Goal: Task Accomplishment & Management: Manage account settings

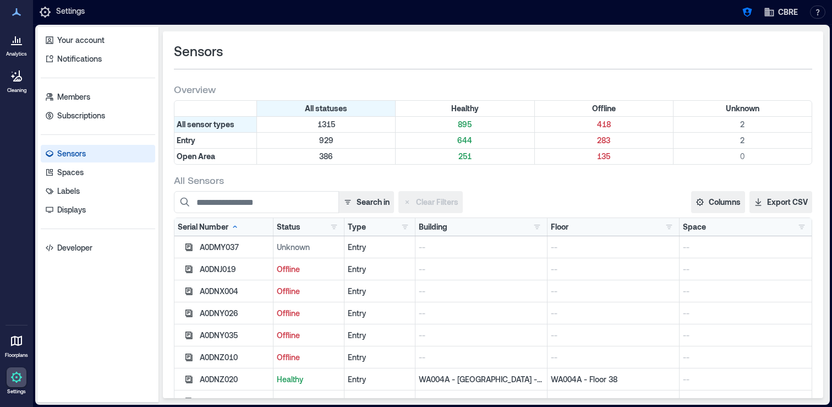
click at [435, 225] on div "Building" at bounding box center [433, 226] width 29 height 11
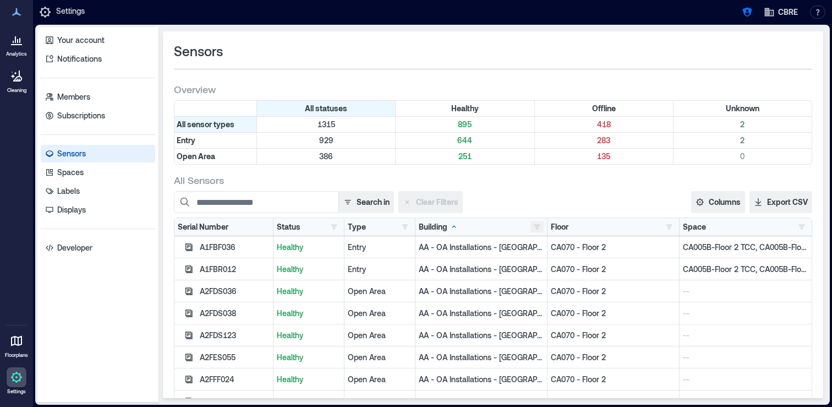
click at [539, 226] on button "button" at bounding box center [537, 226] width 13 height 11
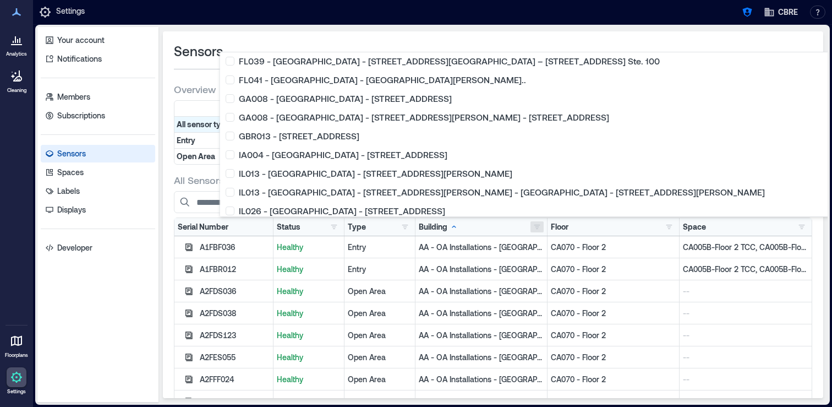
scroll to position [890, 0]
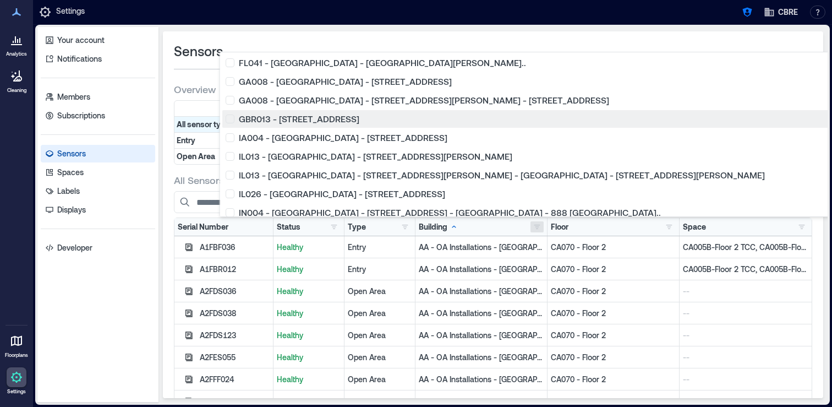
click at [234, 121] on div "GBR013 - [STREET_ADDRESS]" at bounding box center [595, 118] width 739 height 11
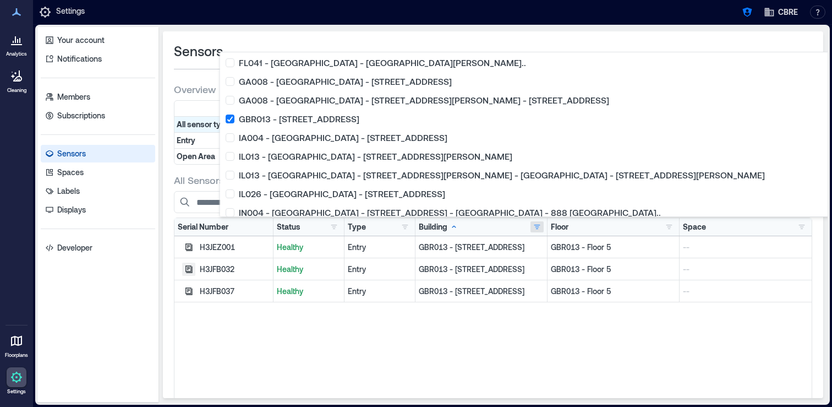
click at [186, 268] on icon "button" at bounding box center [189, 268] width 7 height 7
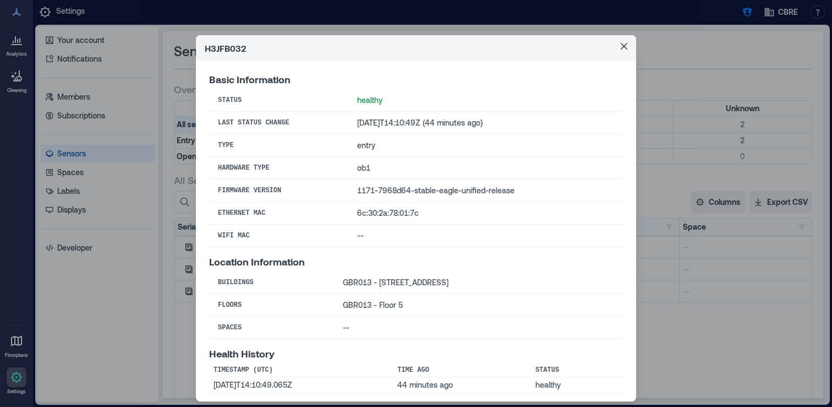
scroll to position [5, 0]
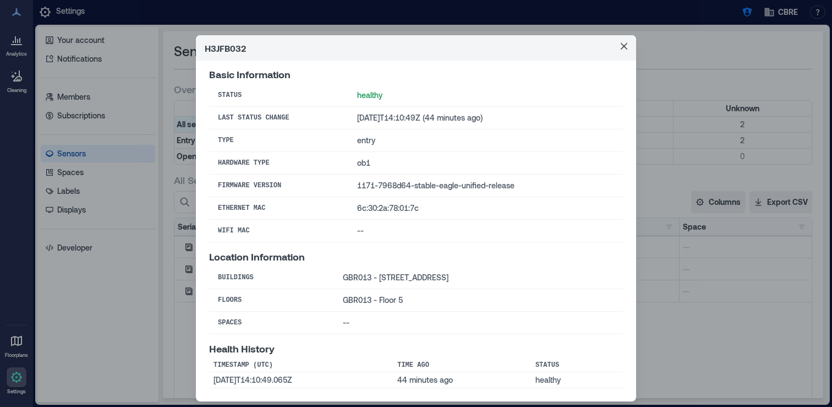
click at [161, 284] on div "H3JFB032 Basic Information Status healthy Last Status Change 2025-09-02T14:10:4…" at bounding box center [416, 203] width 832 height 407
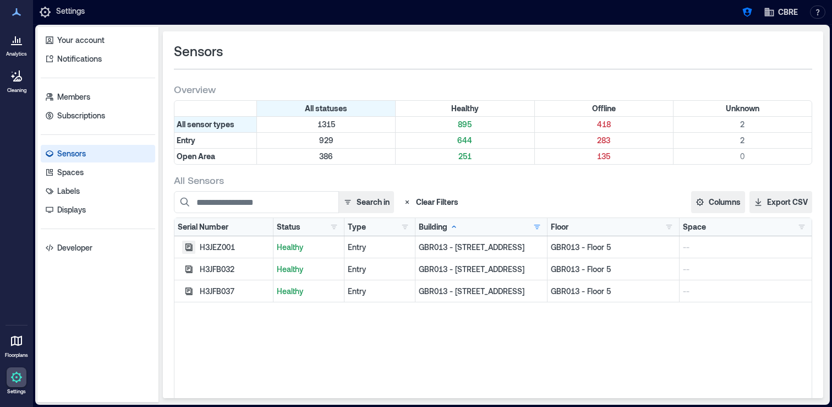
click at [188, 244] on icon "button" at bounding box center [188, 247] width 9 height 9
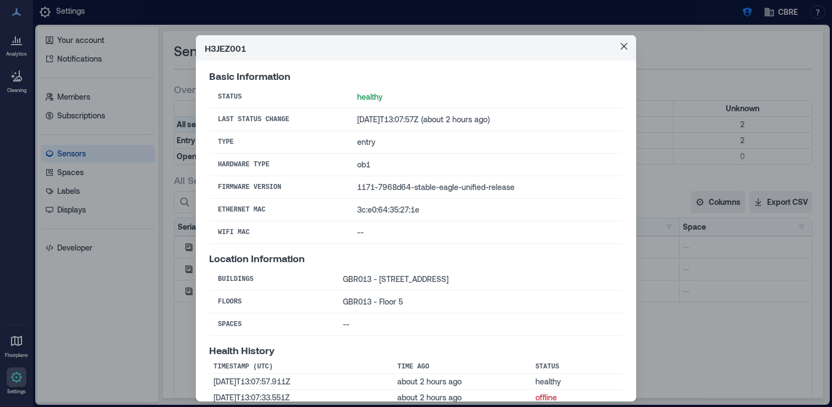
scroll to position [0, 0]
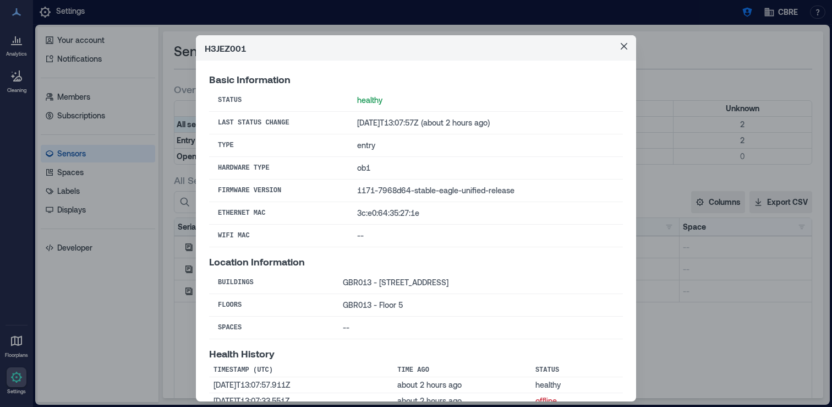
click at [157, 294] on div "H3JEZ001 Basic Information Status healthy Last Status Change 2025-09-02T13:07:5…" at bounding box center [416, 203] width 832 height 407
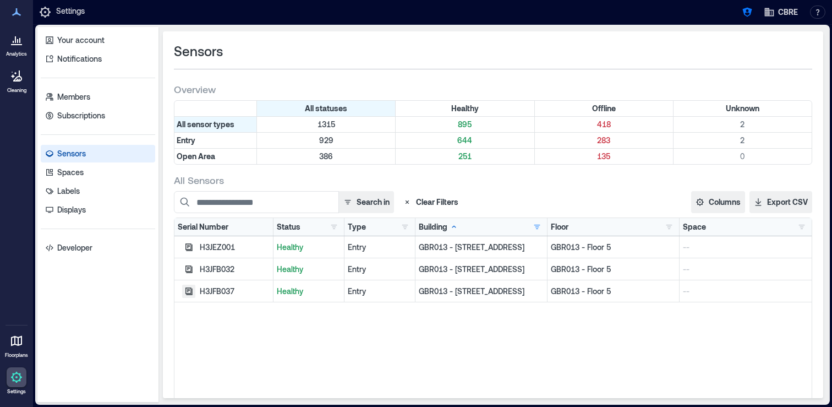
click at [187, 292] on icon "button" at bounding box center [188, 291] width 9 height 9
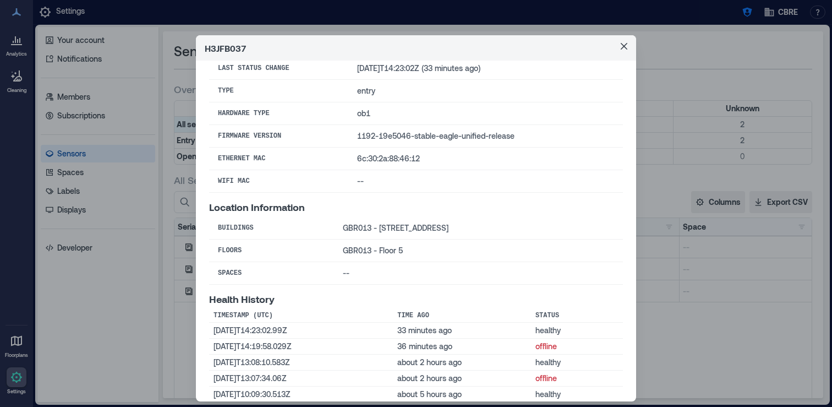
scroll to position [68, 0]
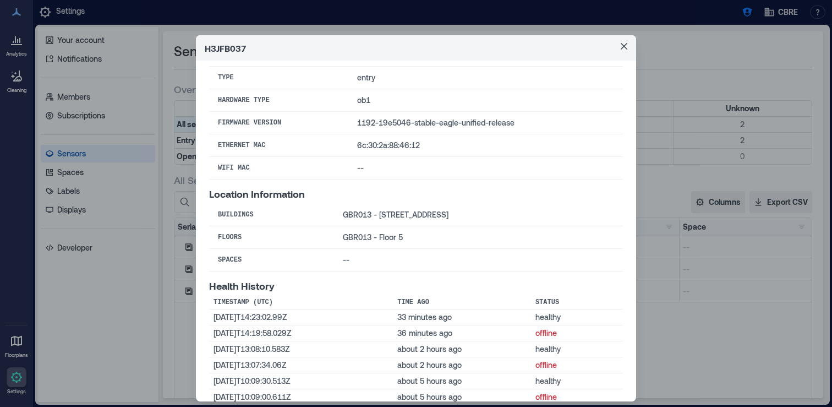
click at [687, 357] on div "H3JFB037 Basic Information Status healthy Last Status Change 2025-09-02T14:23:0…" at bounding box center [416, 203] width 832 height 407
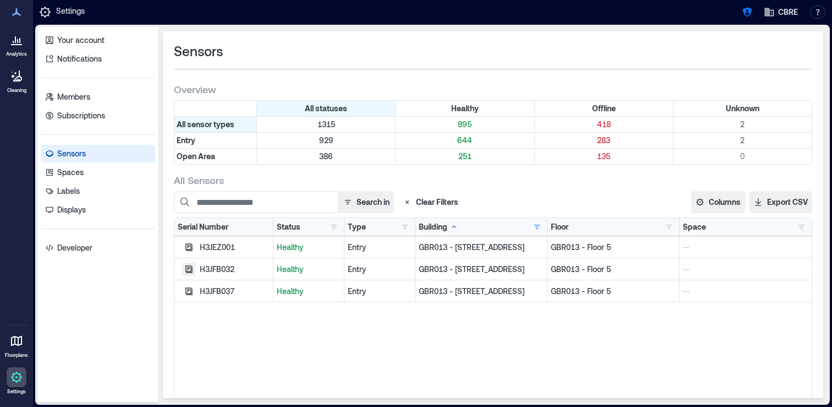
click at [192, 270] on icon "button" at bounding box center [189, 268] width 7 height 7
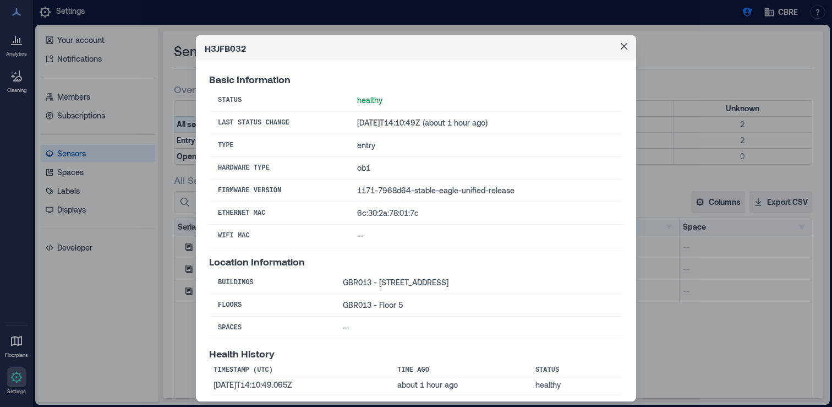
scroll to position [5, 0]
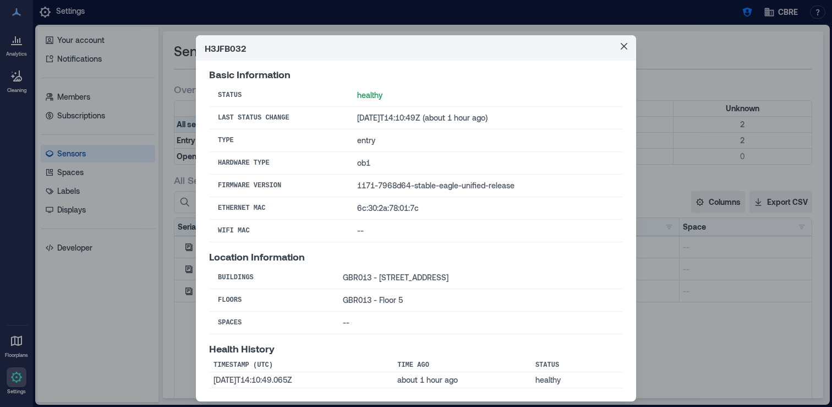
click at [170, 284] on div "H3JFB032 Basic Information Status healthy Last Status Change 2025-09-02T14:10:4…" at bounding box center [416, 203] width 832 height 407
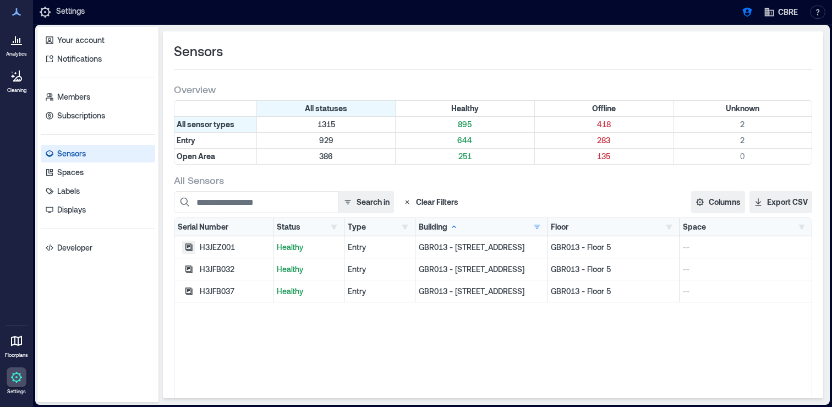
click at [188, 248] on icon "button" at bounding box center [188, 247] width 9 height 9
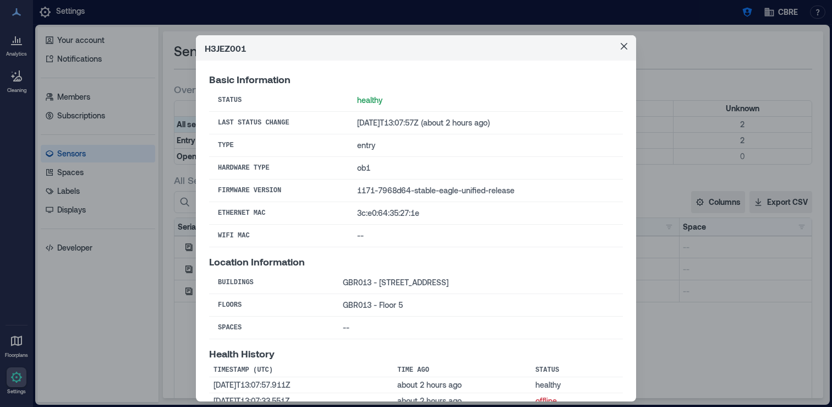
click at [151, 295] on div "H3JEZ001 Basic Information Status healthy Last Status Change 2025-09-02T13:07:5…" at bounding box center [416, 203] width 832 height 407
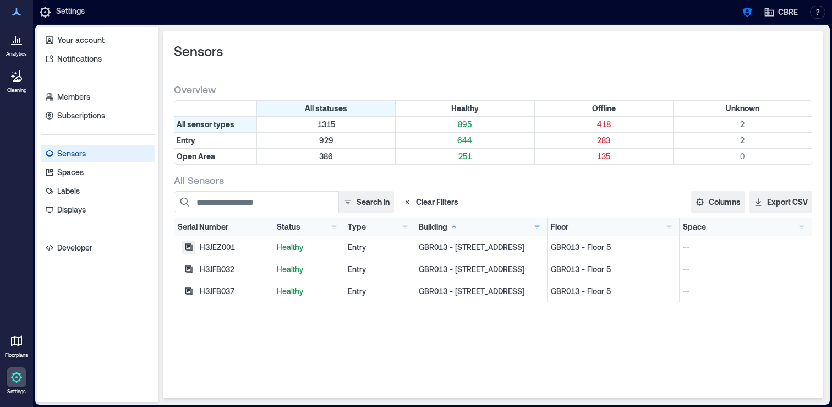
click at [189, 244] on icon "button" at bounding box center [189, 246] width 7 height 7
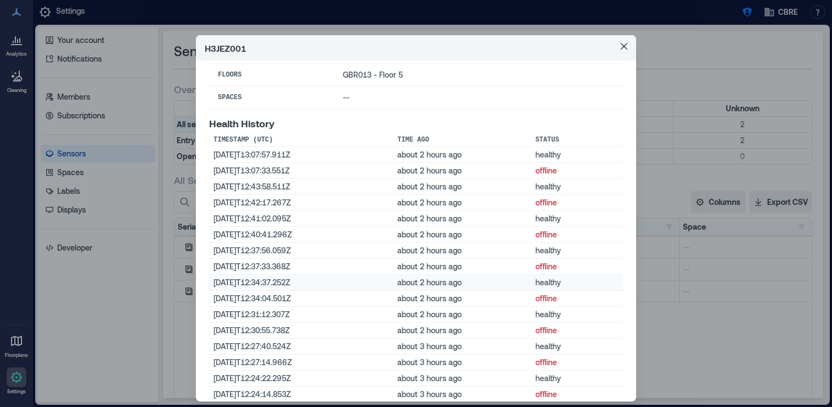
scroll to position [222, 0]
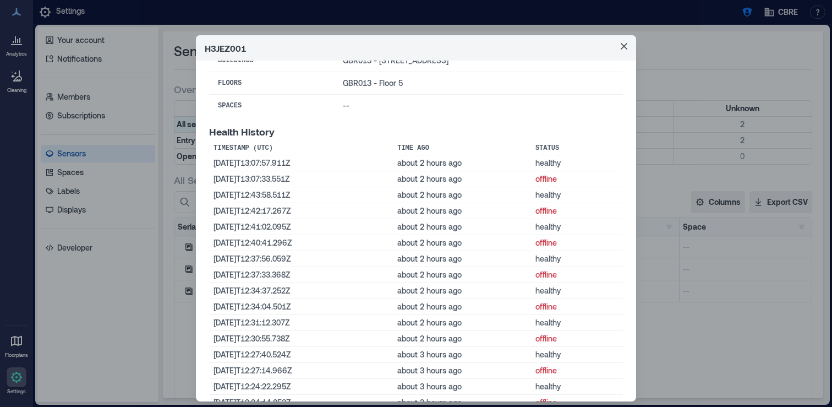
click at [687, 303] on div "H3JEZ001 Basic Information Status healthy Last Status Change 2025-09-02T13:07:5…" at bounding box center [416, 203] width 832 height 407
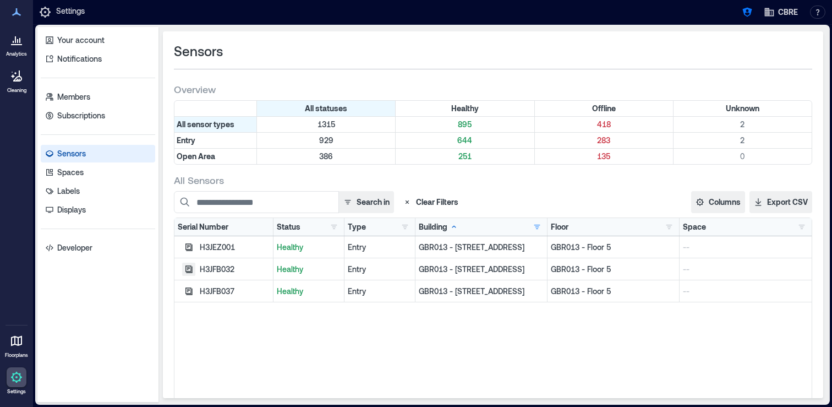
click at [192, 269] on icon "button" at bounding box center [188, 269] width 9 height 9
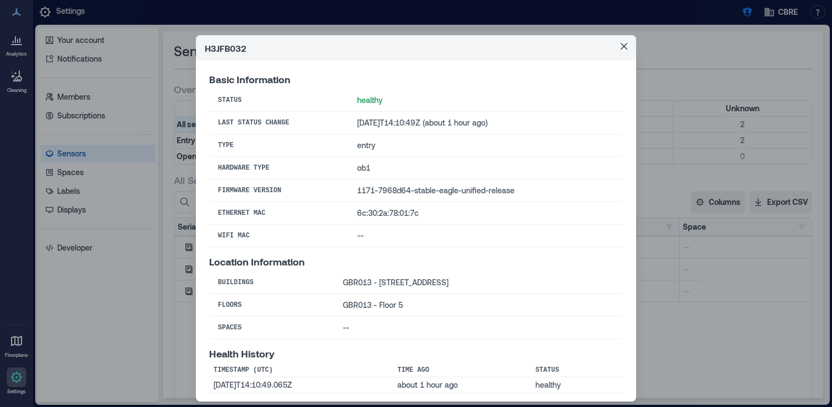
scroll to position [5, 0]
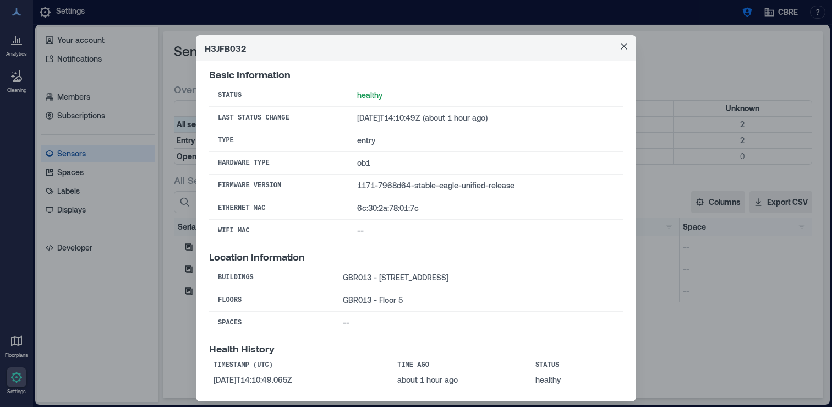
click at [696, 315] on div "H3JFB032 Basic Information Status healthy Last Status Change 2025-09-02T14:10:4…" at bounding box center [416, 203] width 832 height 407
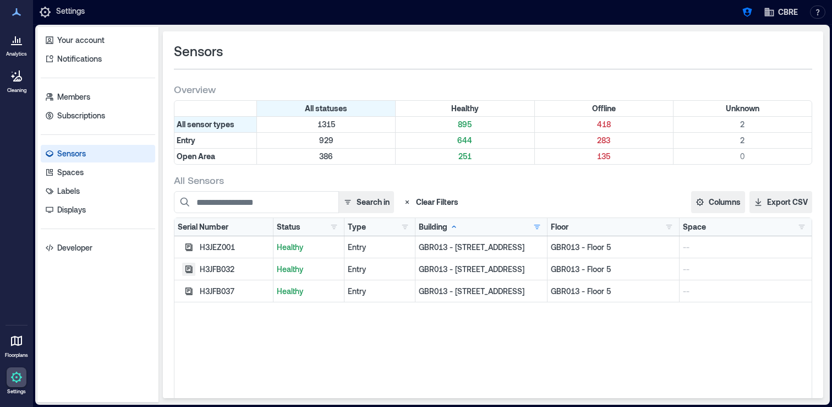
click at [186, 270] on icon "button" at bounding box center [189, 268] width 7 height 7
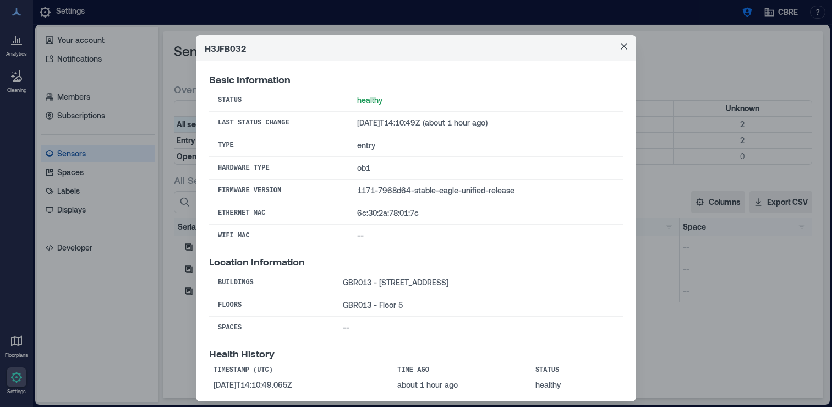
click at [744, 301] on div "H3JFB032 Basic Information Status healthy Last Status Change 2025-09-02T14:10:4…" at bounding box center [416, 203] width 832 height 407
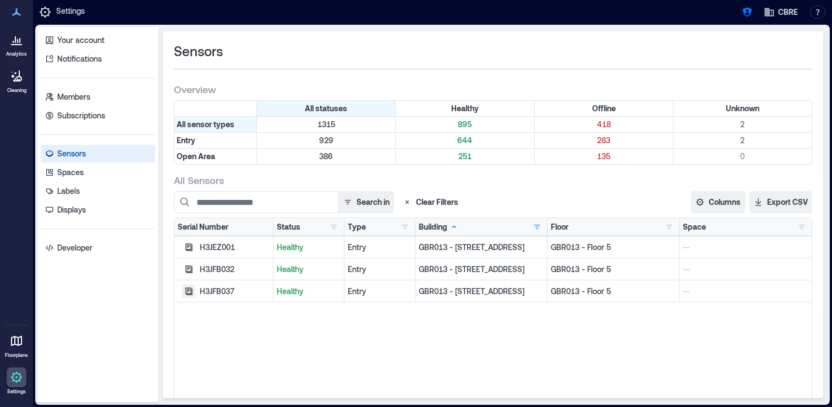
click at [194, 290] on button "button" at bounding box center [188, 291] width 13 height 13
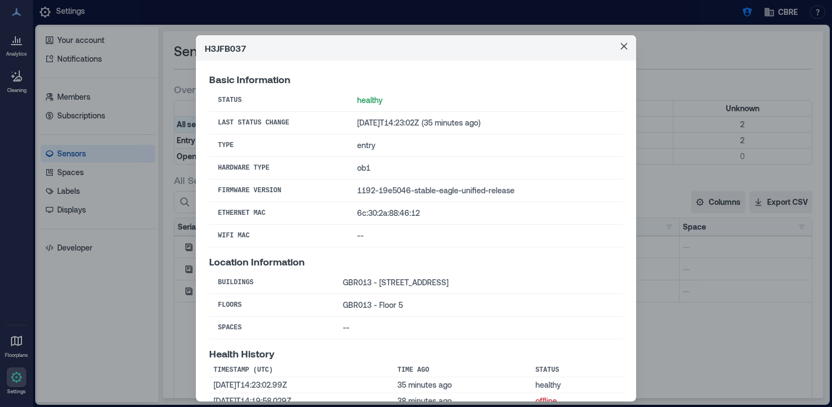
click at [685, 318] on div "H3JFB037 Basic Information Status healthy Last Status Change 2025-09-02T14:23:0…" at bounding box center [416, 203] width 832 height 407
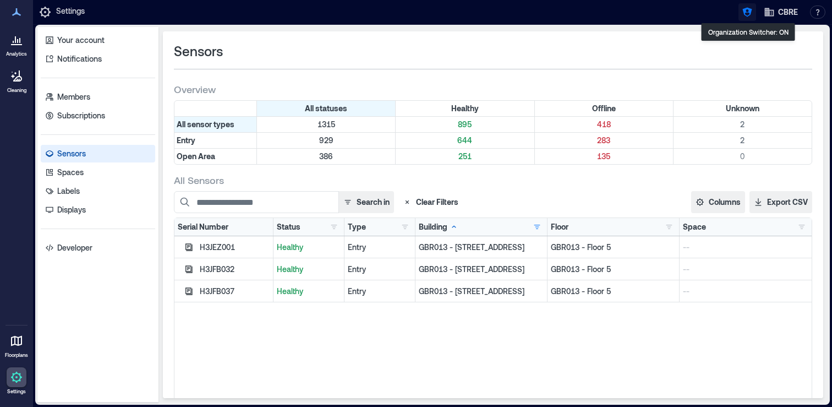
click at [749, 15] on icon "button" at bounding box center [747, 12] width 9 height 9
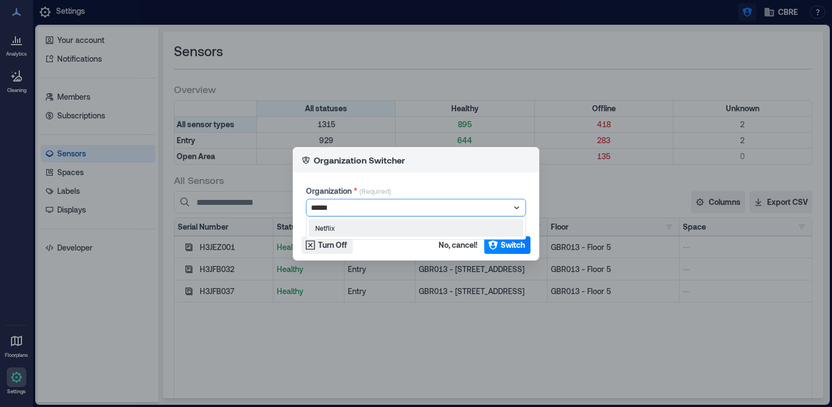
type input "*******"
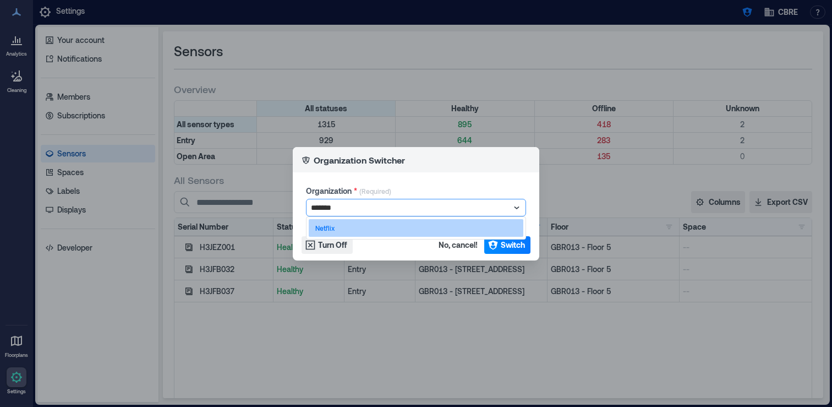
click at [419, 227] on div "Netflix" at bounding box center [416, 228] width 215 height 18
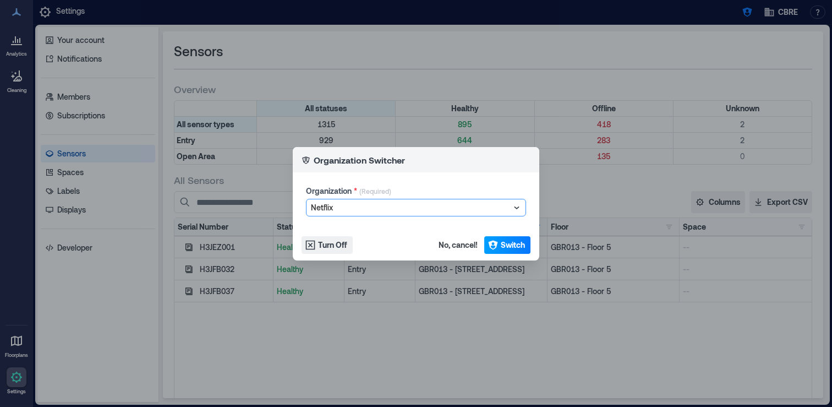
click at [498, 242] on button "Switch" at bounding box center [507, 245] width 46 height 18
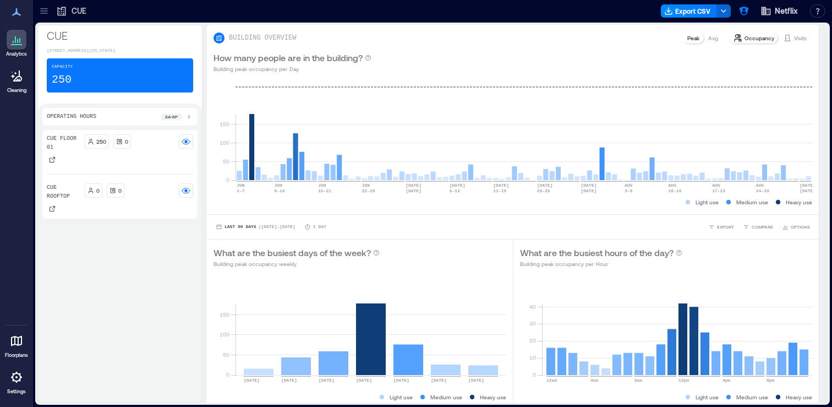
click at [15, 345] on icon at bounding box center [16, 340] width 13 height 13
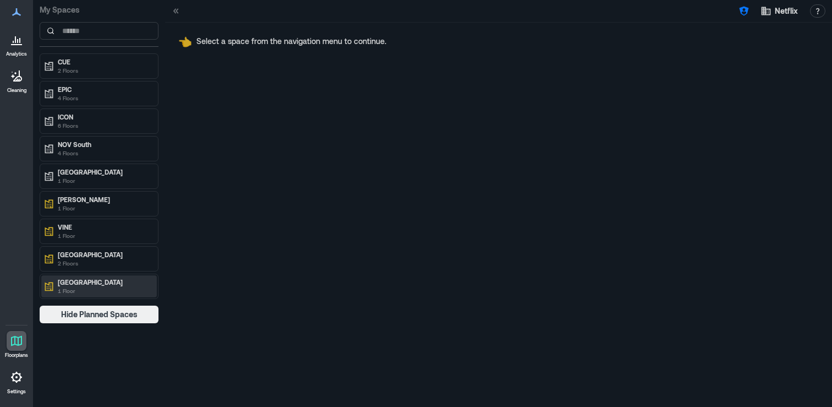
click at [121, 285] on p "VINE Studios South" at bounding box center [104, 281] width 92 height 9
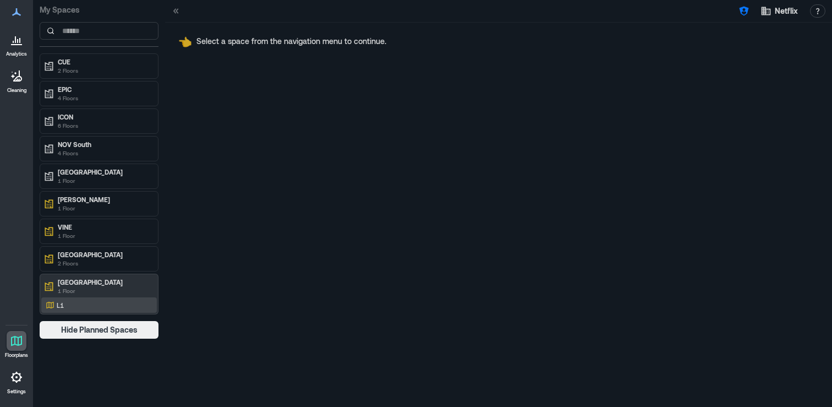
click at [154, 304] on div "L1" at bounding box center [99, 304] width 116 height 15
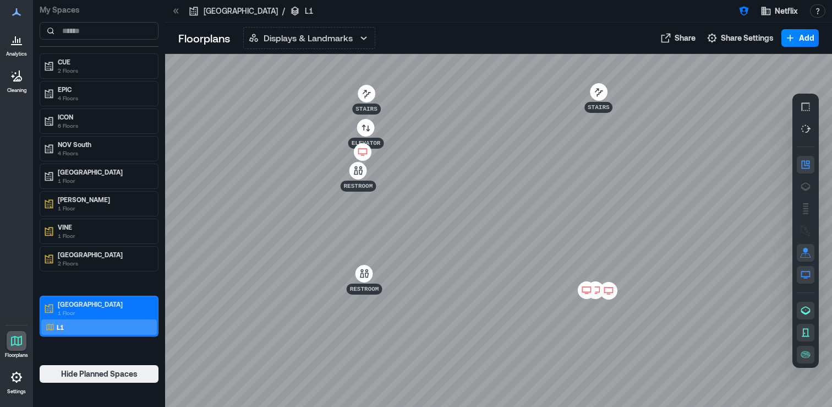
click at [598, 291] on icon at bounding box center [595, 290] width 13 height 11
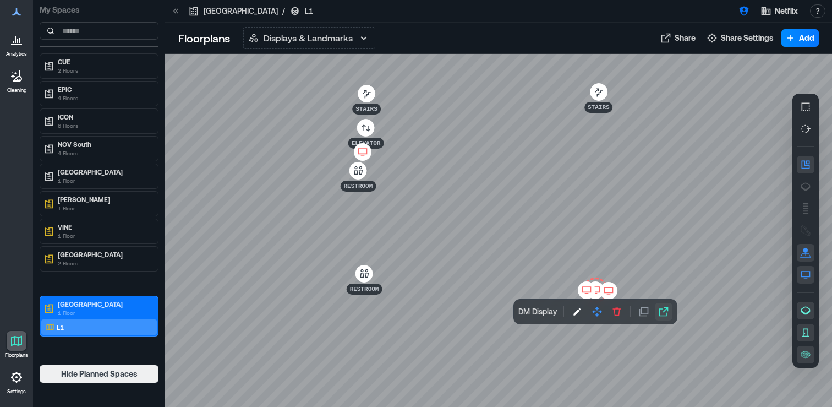
click at [665, 312] on icon "button" at bounding box center [663, 311] width 11 height 11
click at [742, 7] on icon "button" at bounding box center [743, 11] width 9 height 9
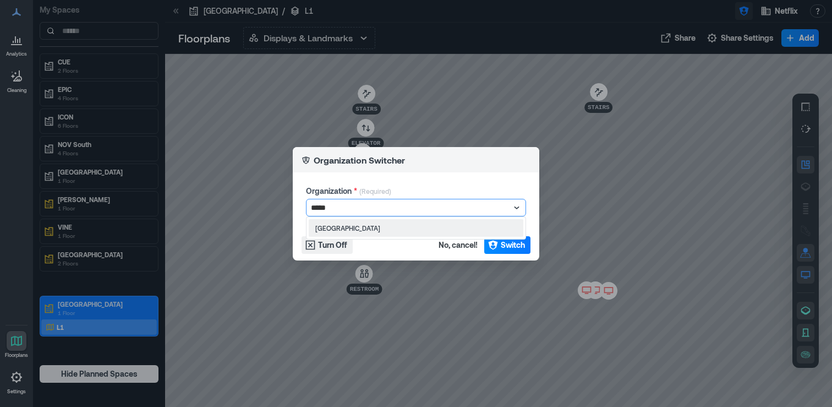
type input "******"
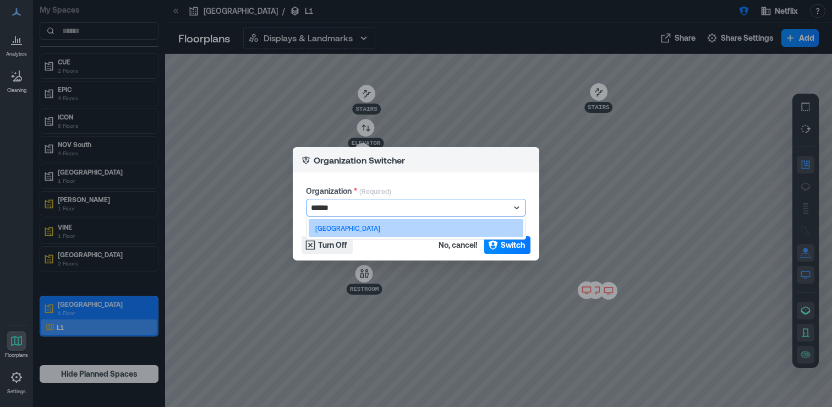
click at [418, 225] on div "St. Olaf College" at bounding box center [416, 228] width 215 height 18
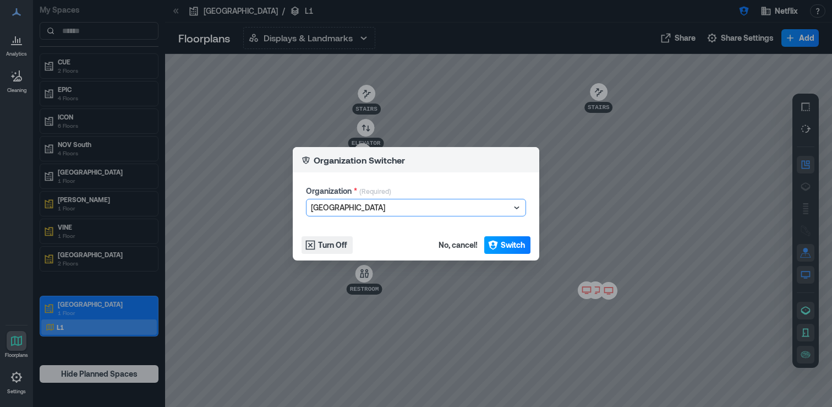
click at [502, 244] on span "Switch" at bounding box center [513, 244] width 24 height 11
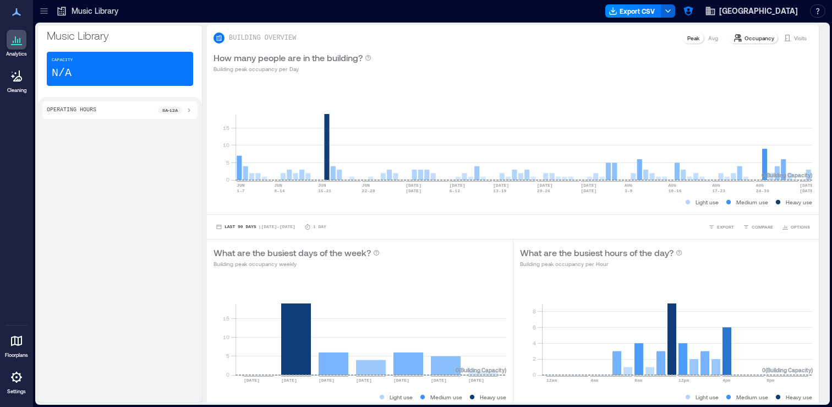
click at [41, 16] on icon at bounding box center [44, 11] width 11 height 11
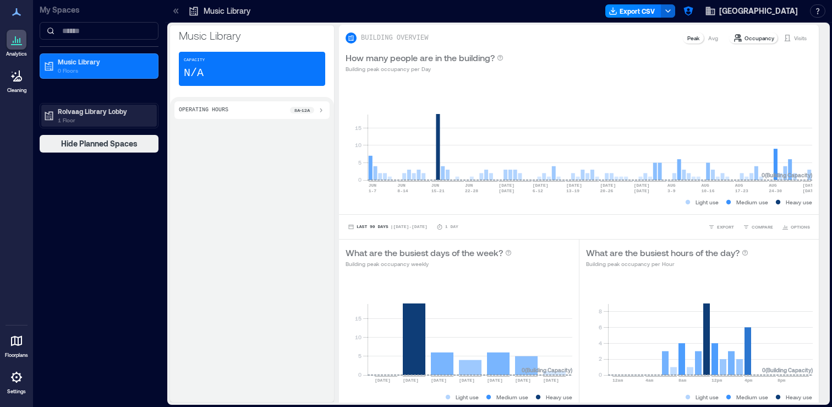
click at [81, 114] on p "Rolvaag Library Lobby" at bounding box center [104, 111] width 92 height 9
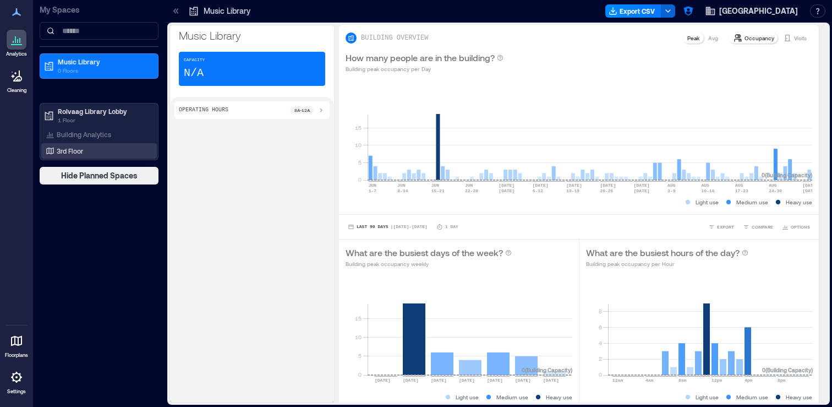
click at [79, 148] on p "3rd Floor" at bounding box center [70, 150] width 26 height 9
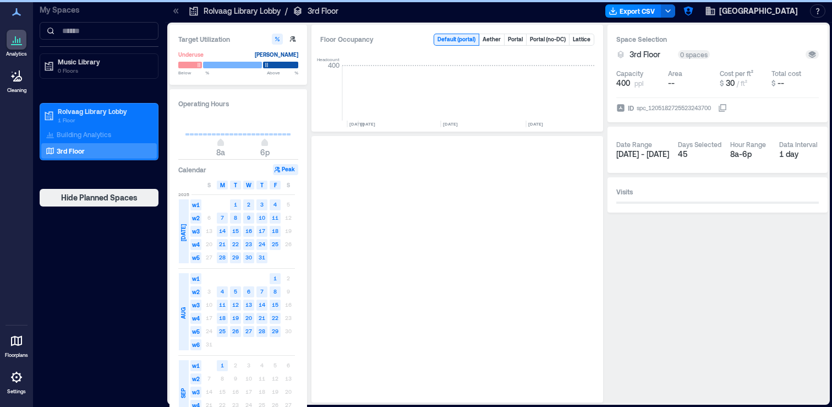
scroll to position [0, 4627]
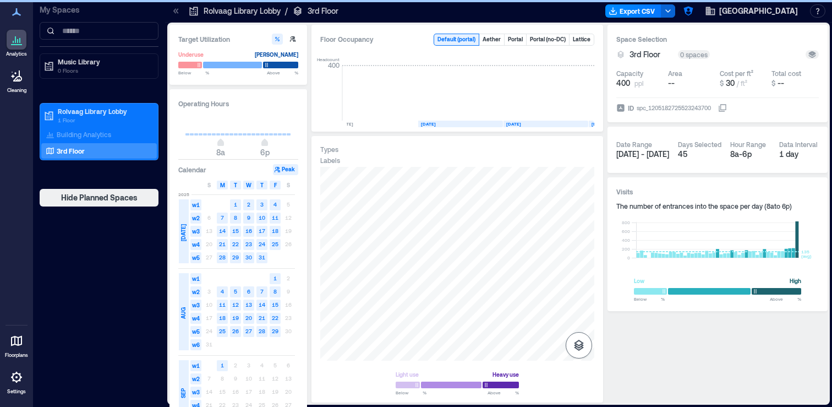
click at [581, 342] on icon "button" at bounding box center [579, 345] width 10 height 11
click at [579, 288] on icon "button" at bounding box center [579, 286] width 13 height 13
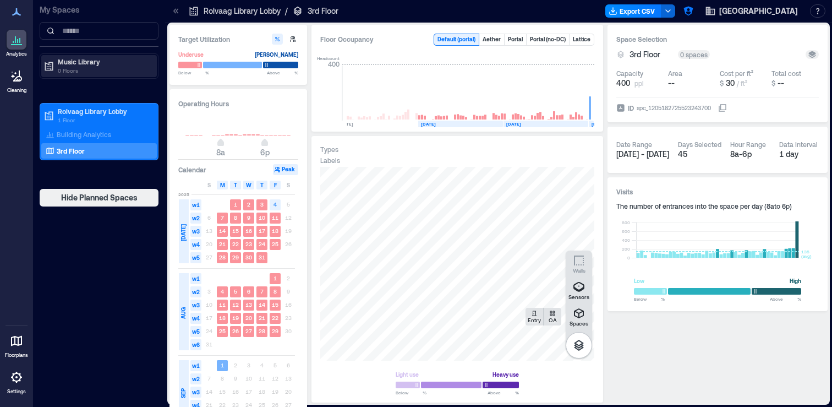
click at [109, 65] on p "Music Library" at bounding box center [104, 61] width 92 height 9
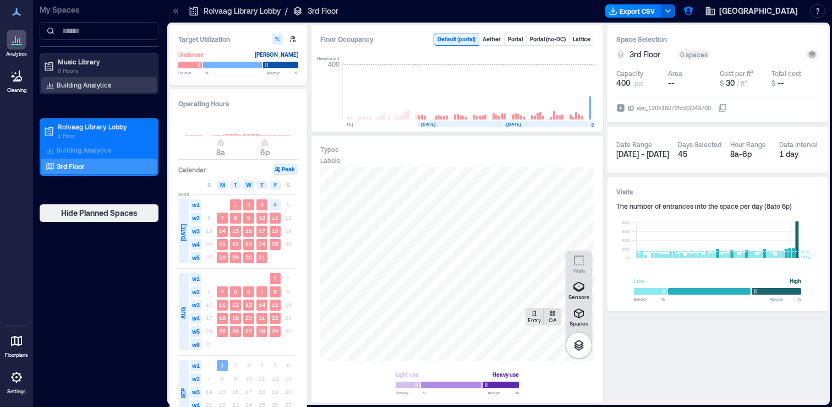
click at [105, 81] on p "Building Analytics" at bounding box center [84, 84] width 55 height 9
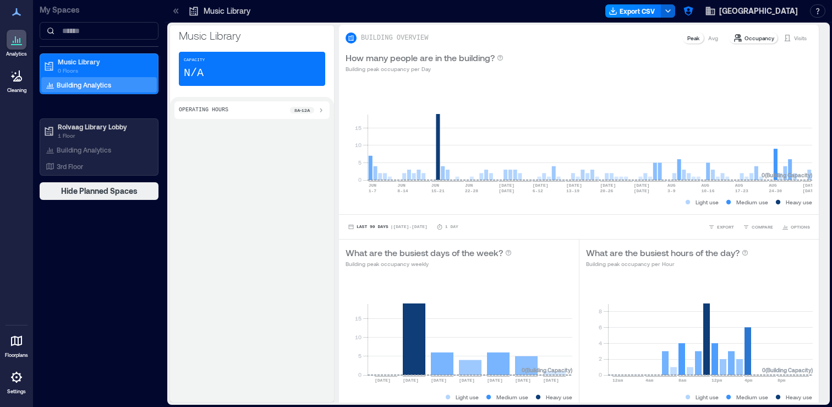
click at [10, 379] on icon at bounding box center [16, 377] width 13 height 13
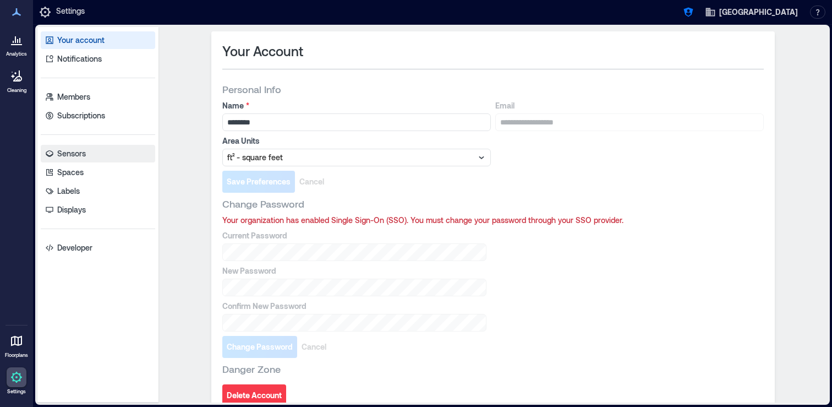
click at [99, 157] on link "Sensors" at bounding box center [98, 154] width 115 height 18
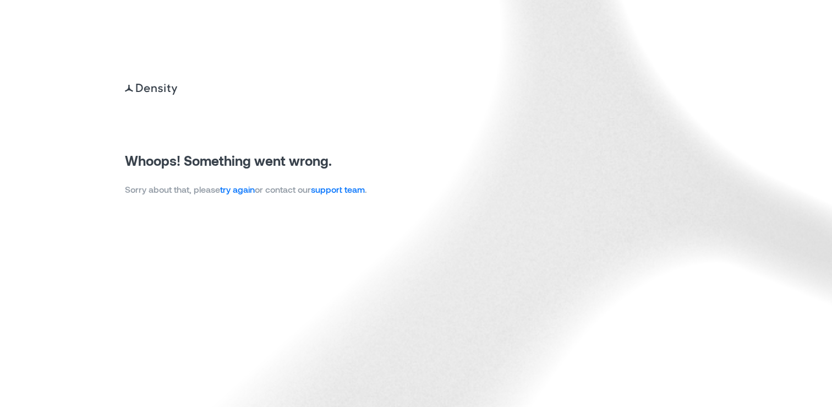
click at [238, 194] on link "try again" at bounding box center [237, 189] width 35 height 10
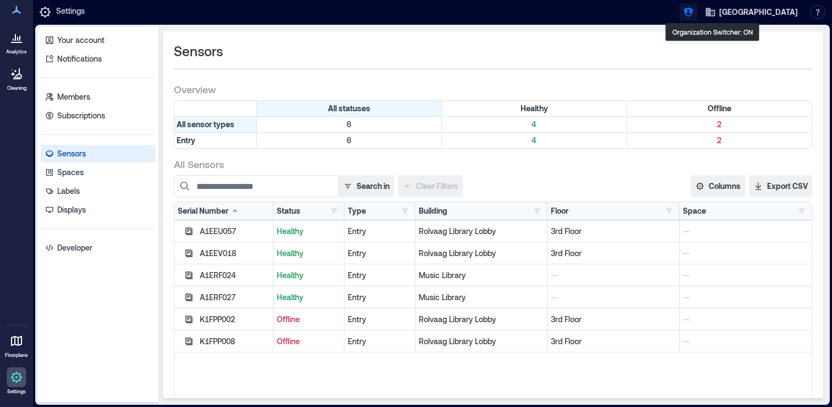
click at [693, 15] on icon "button" at bounding box center [688, 12] width 9 height 9
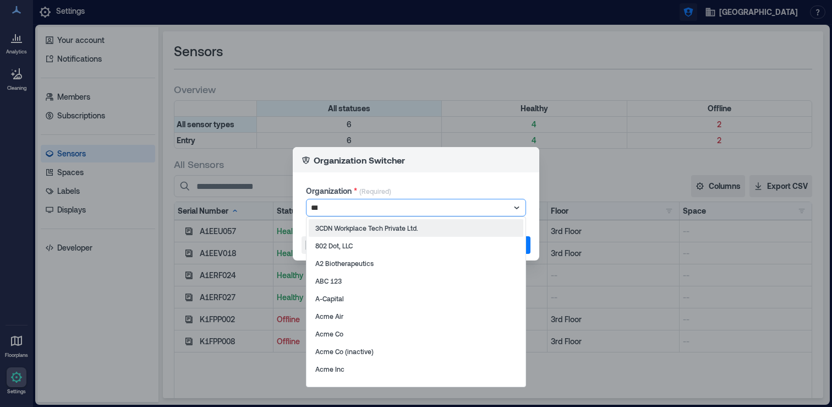
type input "****"
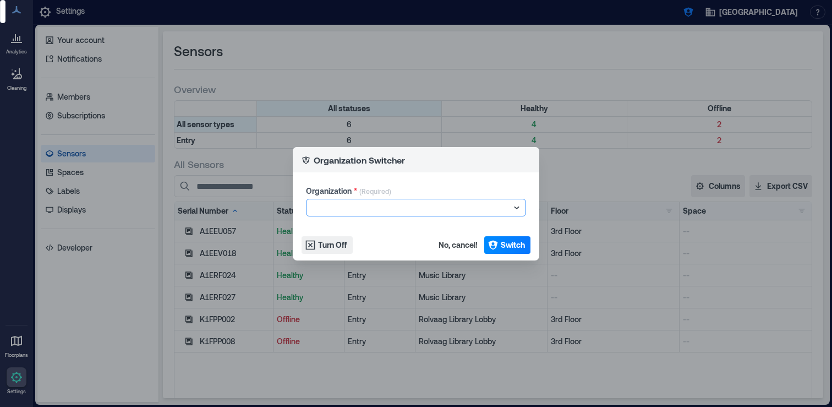
click at [442, 210] on div at bounding box center [410, 207] width 199 height 13
click at [412, 208] on div at bounding box center [410, 207] width 199 height 13
type input "****"
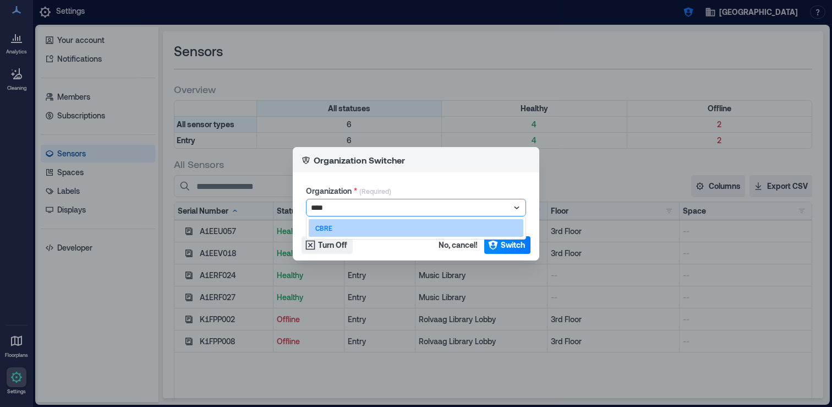
click at [411, 228] on div "CBRE" at bounding box center [416, 228] width 215 height 18
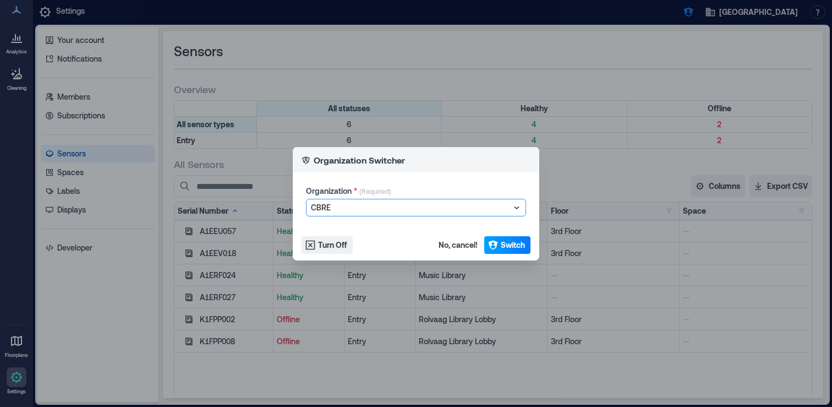
click at [502, 244] on span "Switch" at bounding box center [513, 244] width 24 height 11
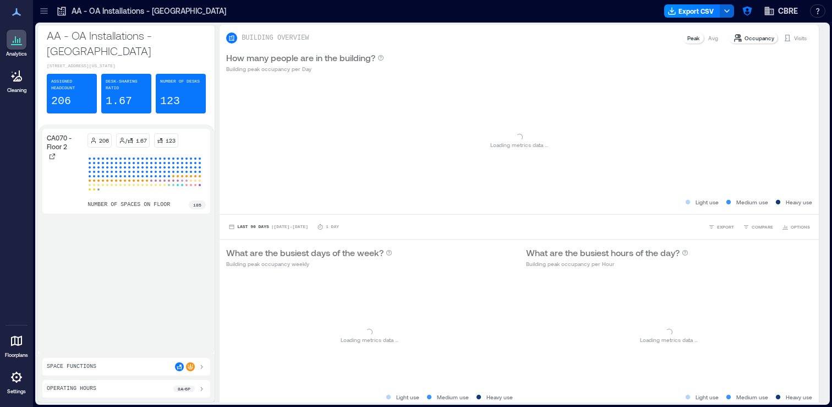
click at [48, 5] on div at bounding box center [44, 11] width 18 height 18
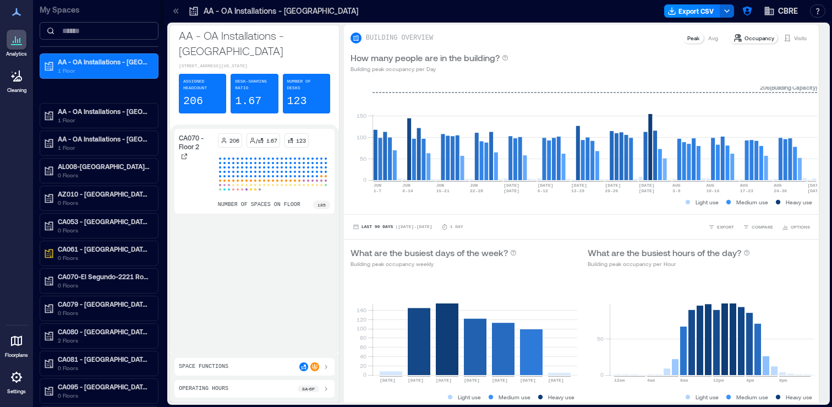
click at [85, 35] on input at bounding box center [99, 31] width 119 height 18
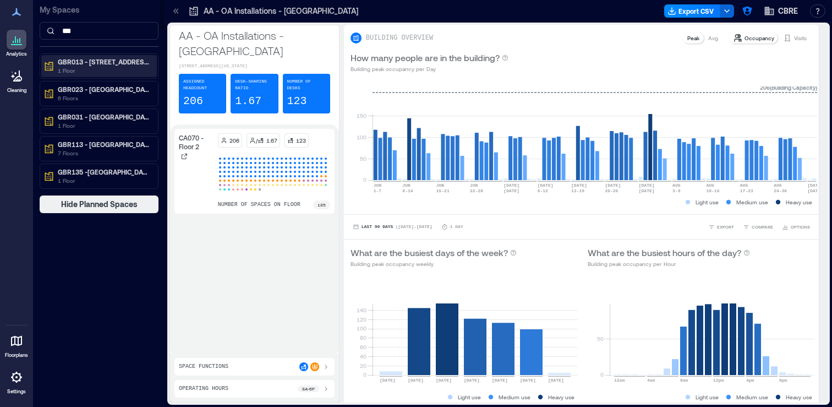
type input "***"
click at [88, 67] on p "1 Floor" at bounding box center [104, 70] width 92 height 9
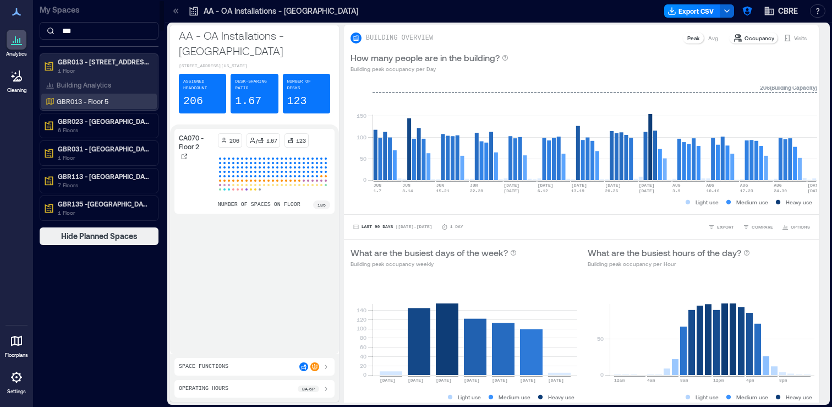
click at [101, 104] on p "GBR013 - Floor 5" at bounding box center [83, 101] width 52 height 9
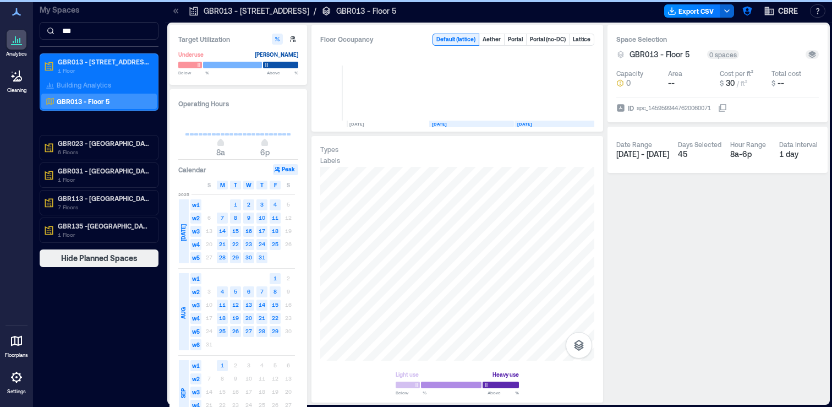
scroll to position [0, 11]
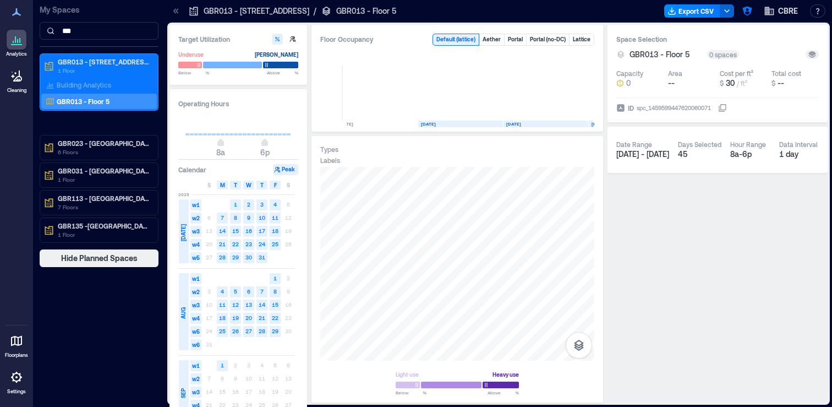
click at [13, 390] on p "Settings" at bounding box center [16, 391] width 19 height 7
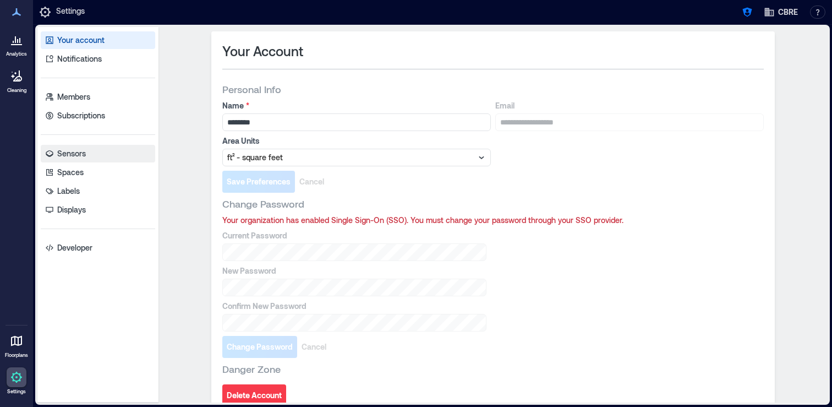
click at [88, 153] on link "Sensors" at bounding box center [98, 154] width 115 height 18
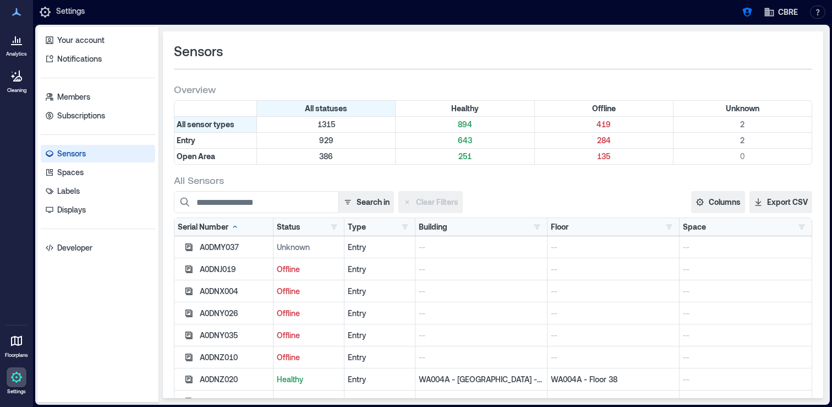
click at [437, 225] on div "Building" at bounding box center [433, 226] width 29 height 11
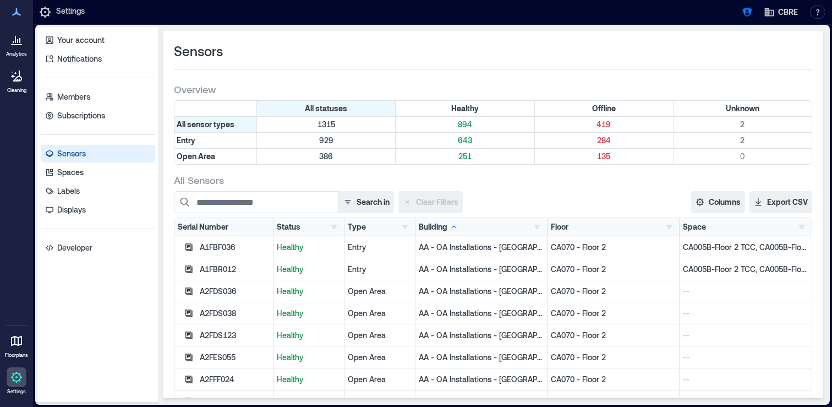
click at [454, 228] on icon at bounding box center [454, 226] width 9 height 9
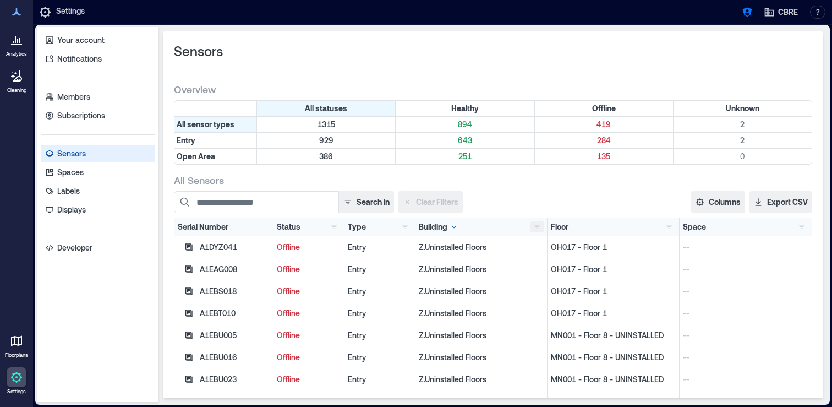
click at [539, 228] on button "button" at bounding box center [537, 226] width 13 height 11
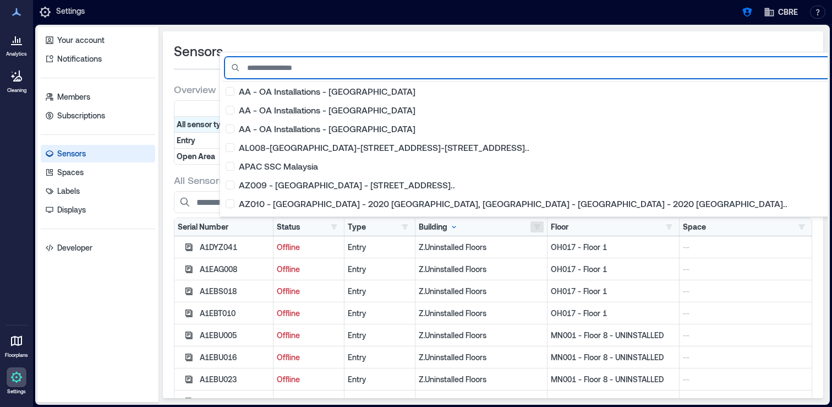
click at [325, 69] on input at bounding box center [595, 68] width 741 height 22
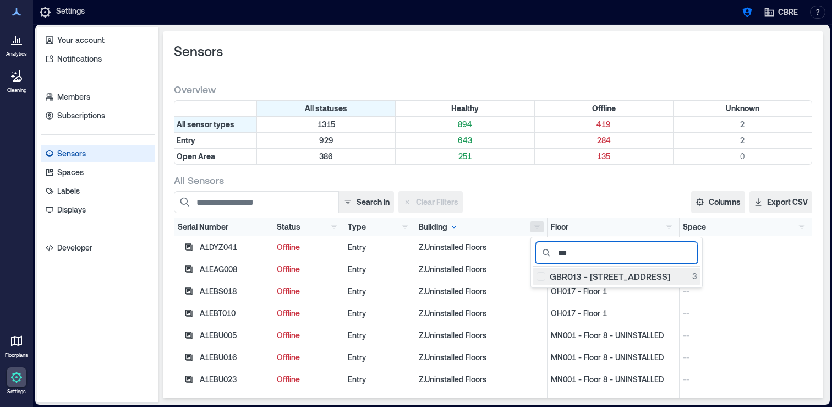
type input "***"
click at [538, 275] on div "GBR013 - [STREET_ADDRESS]" at bounding box center [617, 276] width 160 height 11
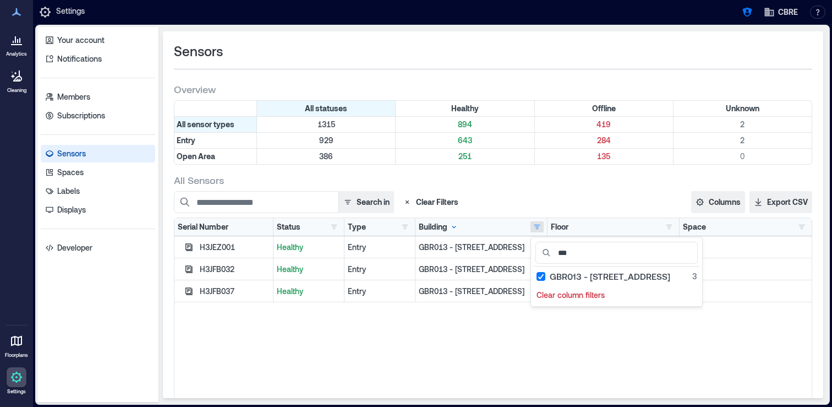
click at [244, 352] on div "H3JEZ001 Healthy Entry GBR013 - 10 Paternoster Row GBR013 - Floor 5 -- H3JFB032…" at bounding box center [494, 373] width 638 height 275
click at [187, 292] on icon "button" at bounding box center [188, 291] width 9 height 9
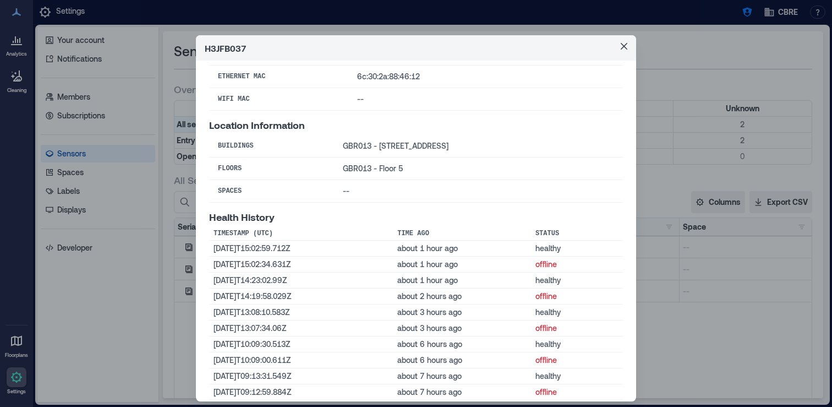
scroll to position [141, 0]
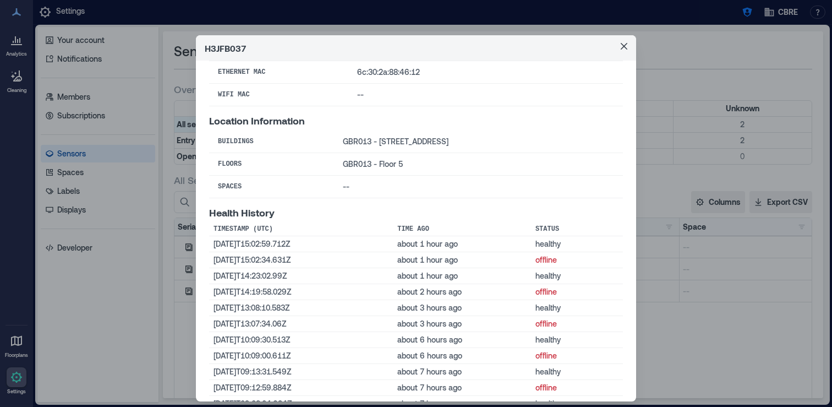
click at [723, 322] on div "H3JFB037 Basic Information Status healthy Last Status Change [DATE]T15:02:59Z (…" at bounding box center [416, 203] width 832 height 407
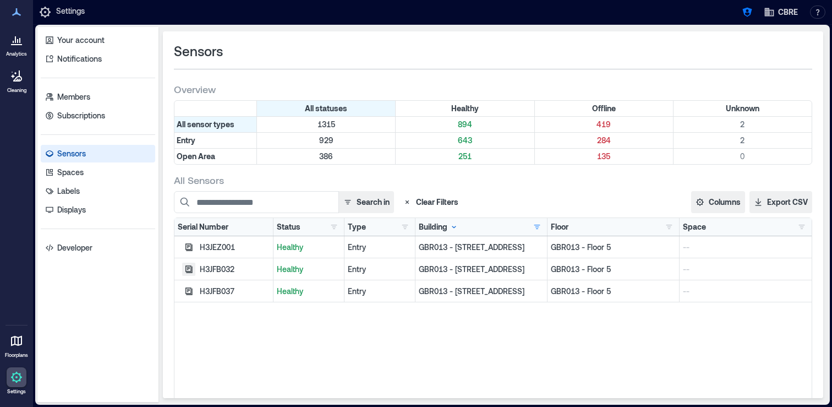
click at [188, 271] on icon "button" at bounding box center [189, 268] width 7 height 7
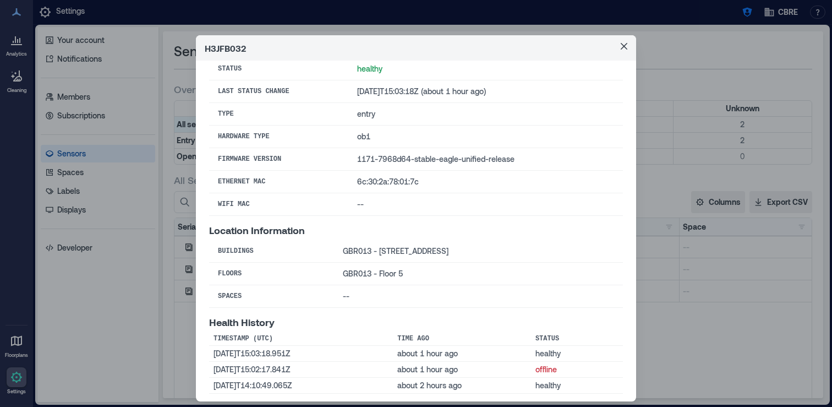
scroll to position [37, 0]
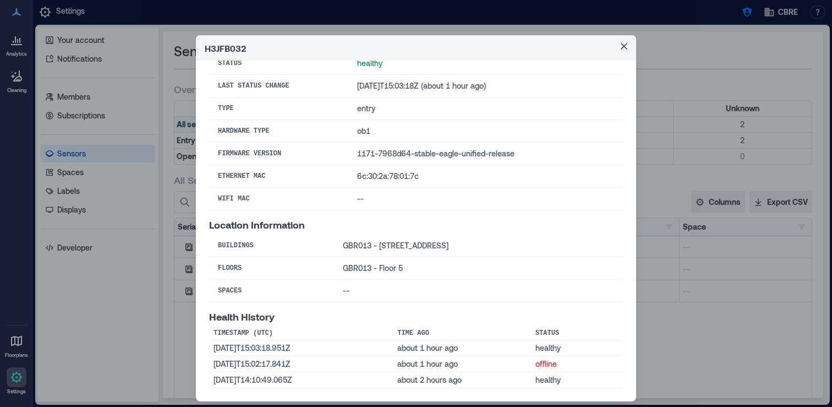
click at [176, 255] on div "H3JFB032 Basic Information Status healthy Last Status Change [DATE]T15:03:18Z (…" at bounding box center [416, 203] width 832 height 407
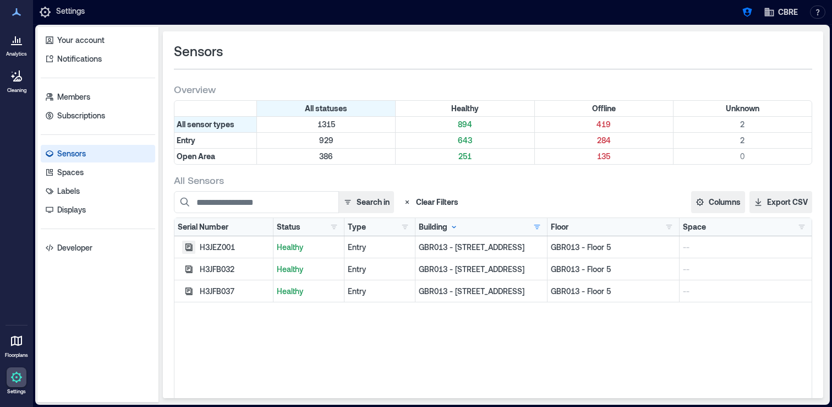
click at [187, 246] on icon "button" at bounding box center [189, 246] width 7 height 7
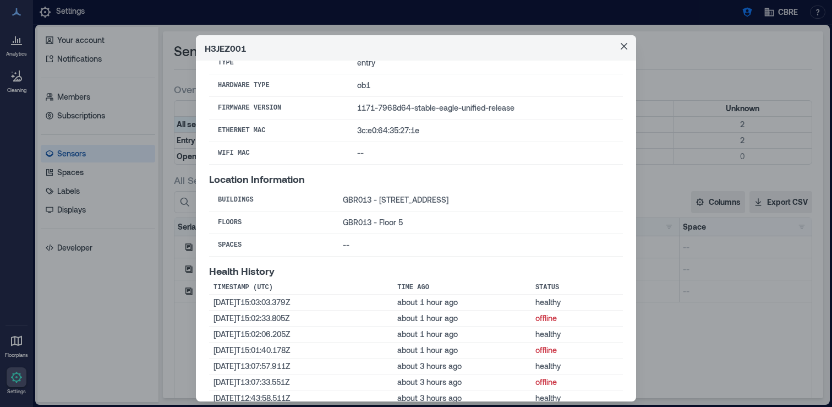
scroll to position [87, 0]
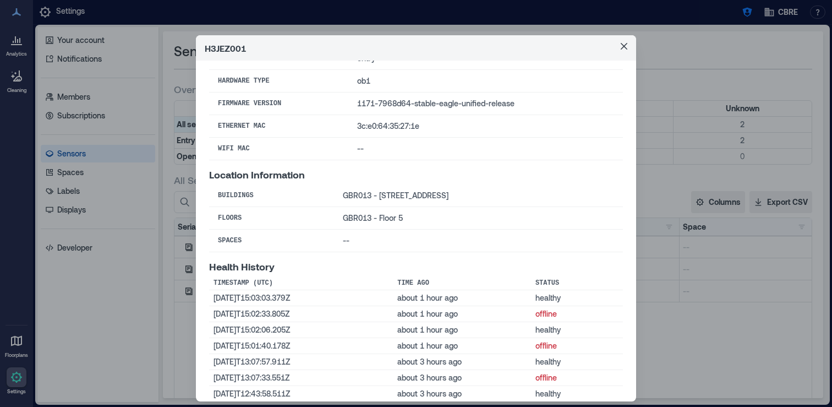
click at [182, 346] on div "H3JEZ001 Basic Information Status healthy Last Status Change [DATE]T15:03:03Z (…" at bounding box center [416, 203] width 832 height 407
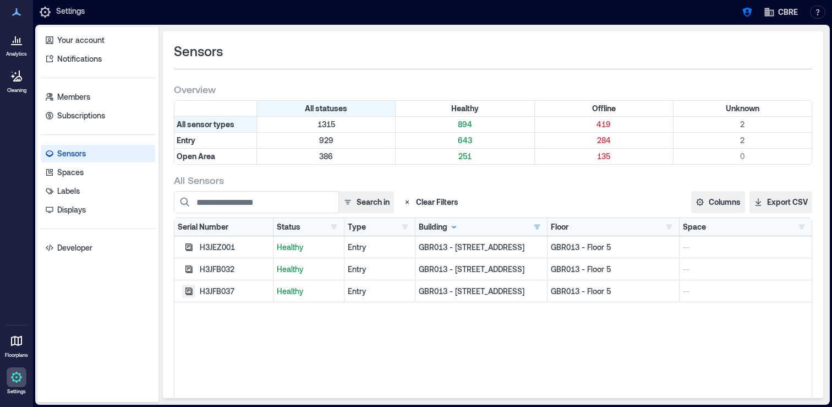
click at [188, 290] on icon "button" at bounding box center [188, 291] width 9 height 9
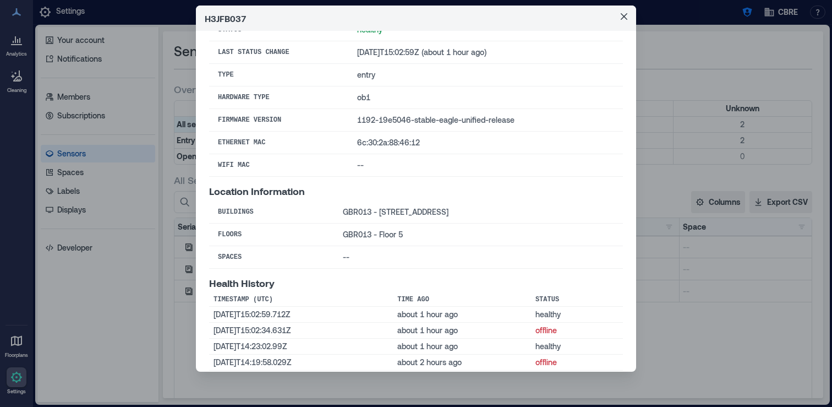
scroll to position [41, 0]
click at [171, 328] on div "H3JFB037 Basic Information Status healthy Last Status Change [DATE]T15:02:59Z (…" at bounding box center [416, 203] width 832 height 407
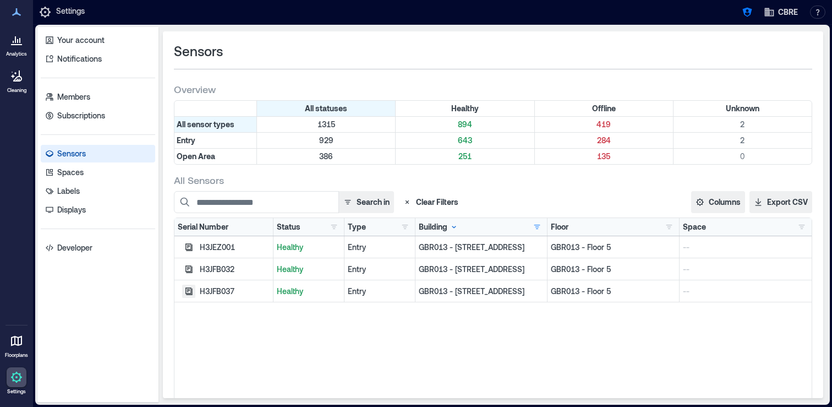
click at [188, 292] on icon "button" at bounding box center [188, 291] width 9 height 9
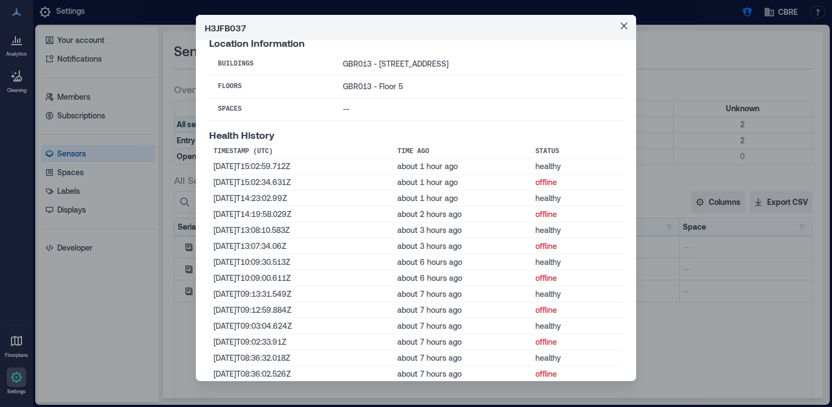
scroll to position [189, 0]
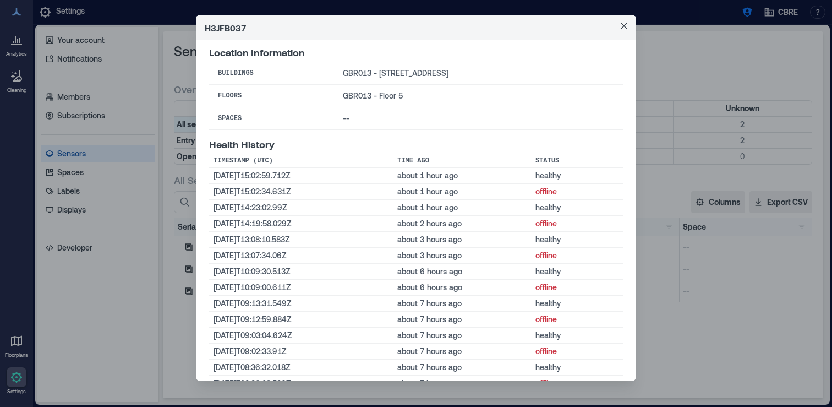
click at [188, 269] on div "H3JFB037 Basic Information Status healthy Last Status Change [DATE]T15:02:59Z (…" at bounding box center [416, 203] width 832 height 407
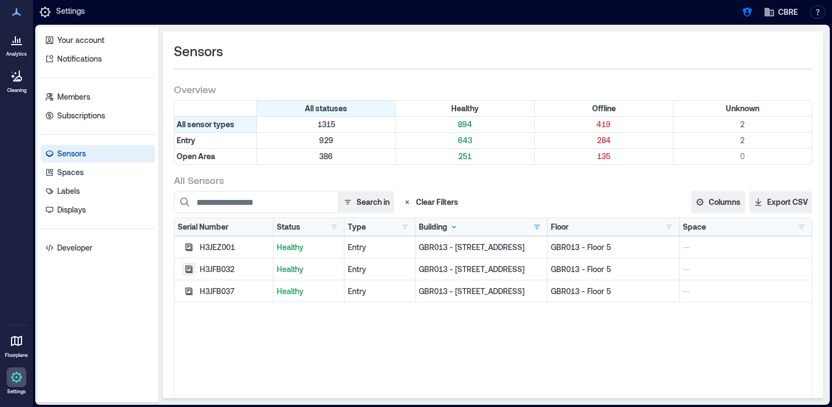
click at [189, 271] on icon "button" at bounding box center [189, 268] width 7 height 7
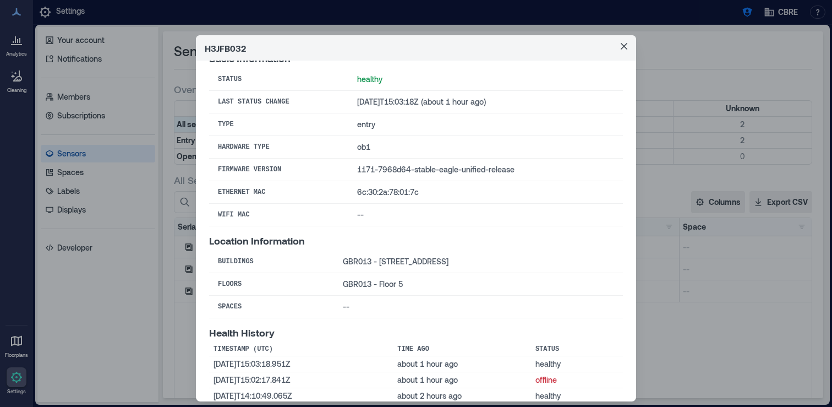
scroll to position [26, 0]
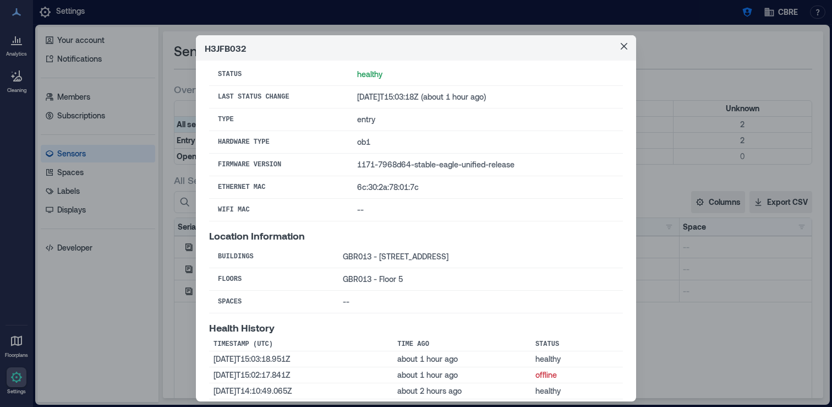
click at [170, 324] on div "H3JFB032 Basic Information Status healthy Last Status Change [DATE]T15:03:18Z (…" at bounding box center [416, 203] width 832 height 407
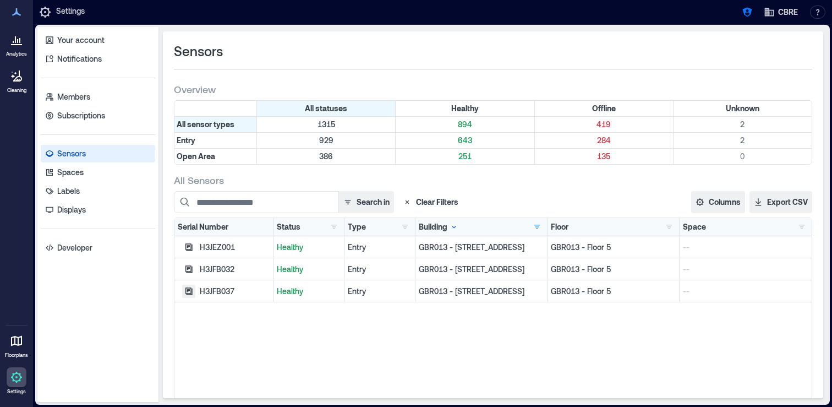
click at [188, 287] on icon "button" at bounding box center [188, 291] width 9 height 9
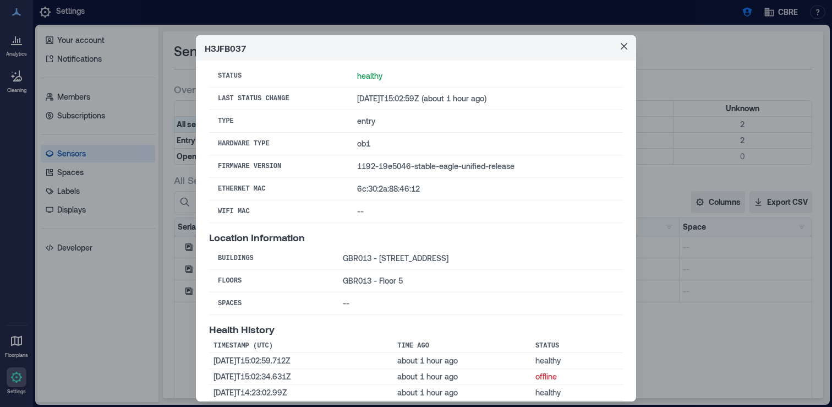
scroll to position [25, 0]
click at [168, 284] on div "H3JFB037 Basic Information Status healthy Last Status Change [DATE]T15:02:59Z (…" at bounding box center [416, 203] width 832 height 407
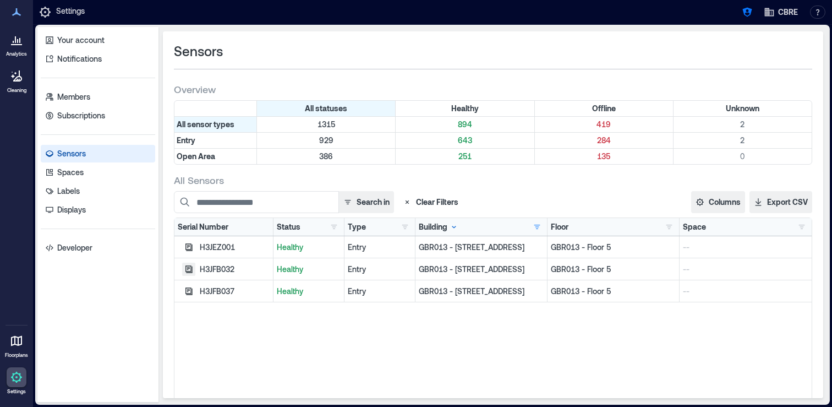
click at [190, 268] on icon "button" at bounding box center [188, 269] width 9 height 9
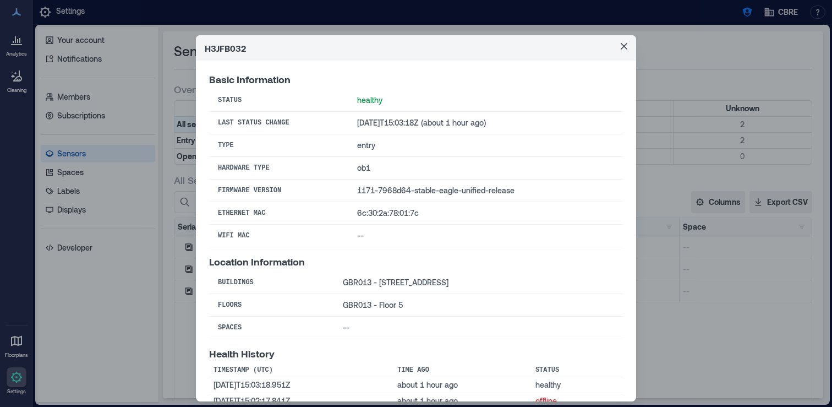
scroll to position [37, 0]
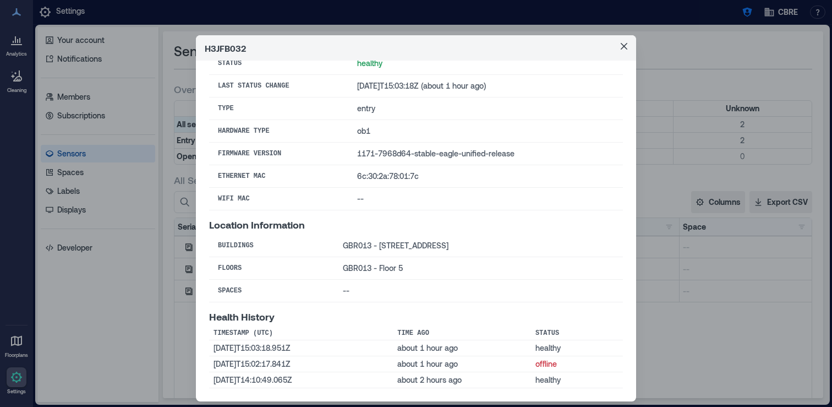
click at [168, 318] on div "H3JFB032 Basic Information Status healthy Last Status Change [DATE]T15:03:18Z (…" at bounding box center [416, 203] width 832 height 407
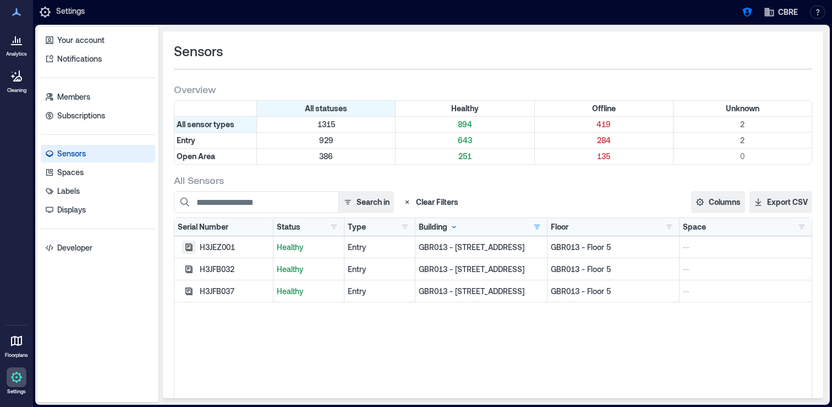
click at [190, 248] on icon "button" at bounding box center [188, 247] width 9 height 9
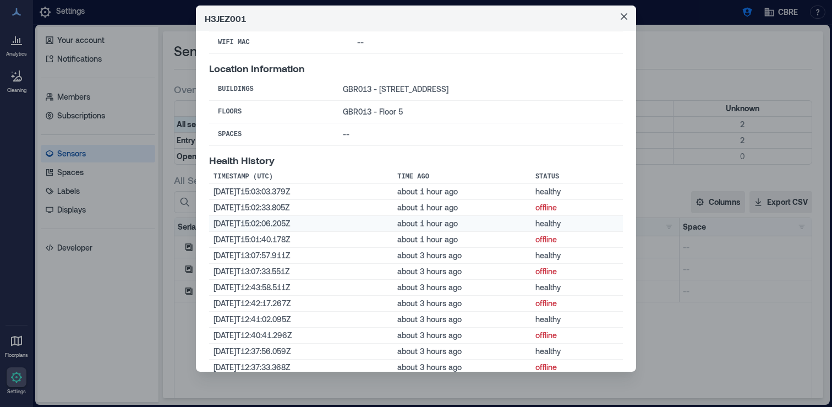
scroll to position [0, 0]
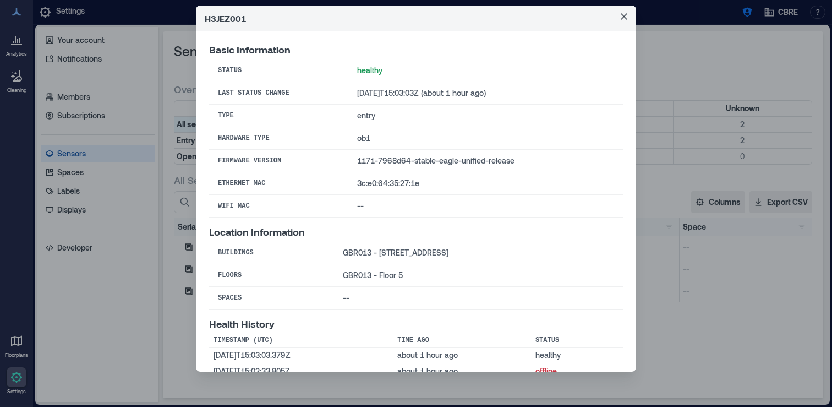
click at [694, 332] on div "H3JEZ001 Basic Information Status healthy Last Status Change [DATE]T15:03:03Z (…" at bounding box center [416, 203] width 832 height 407
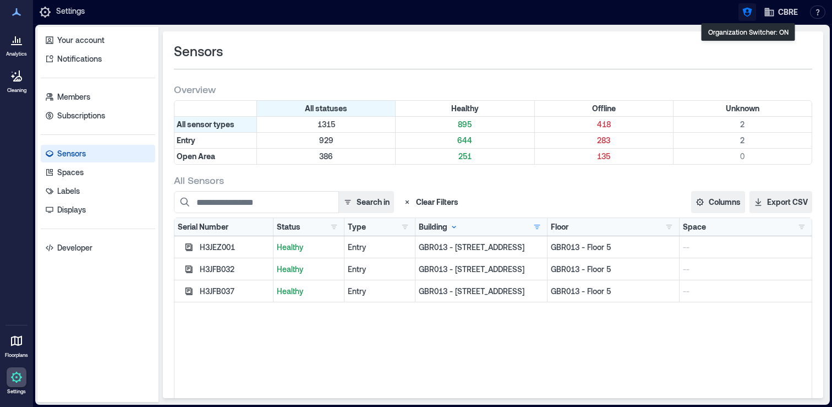
click at [749, 8] on icon "button" at bounding box center [747, 12] width 9 height 9
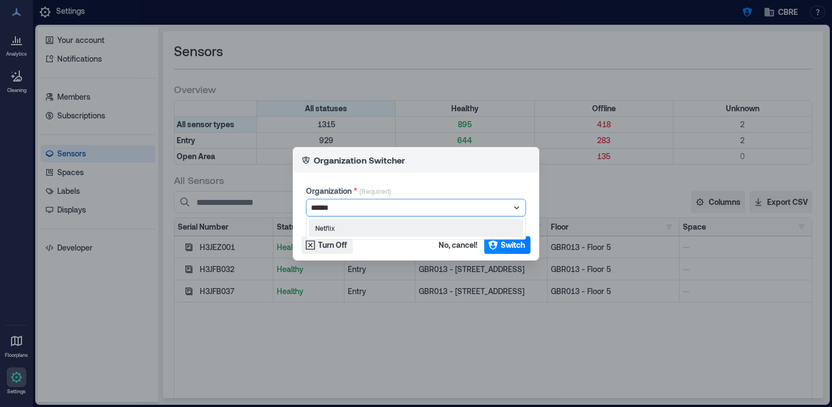
type input "*******"
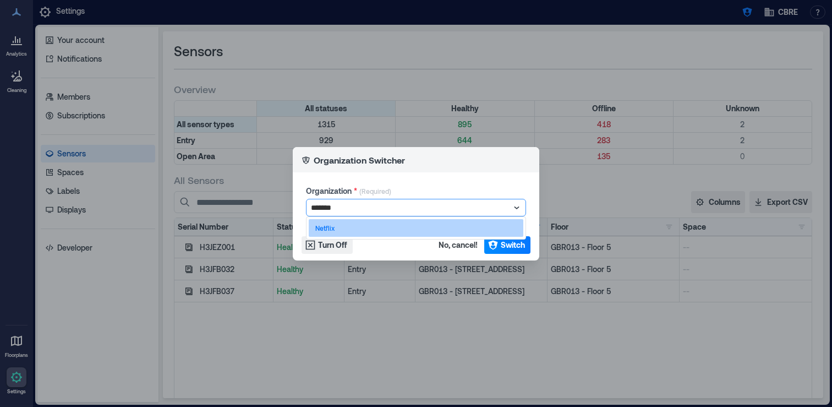
click at [419, 222] on div "Netflix" at bounding box center [416, 228] width 215 height 18
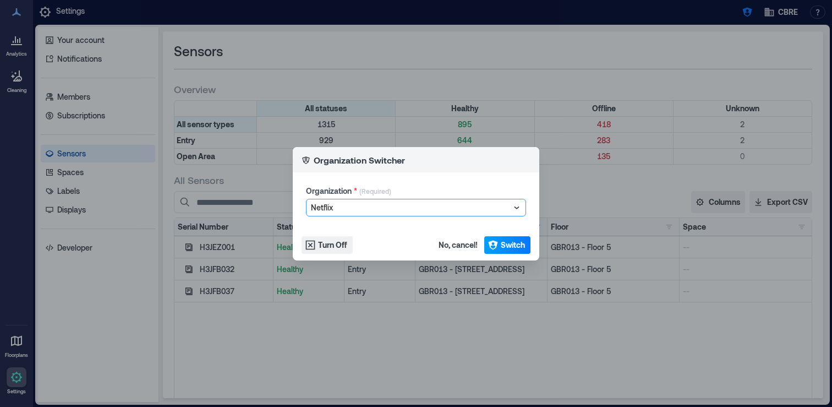
click at [501, 242] on span "Switch" at bounding box center [513, 244] width 24 height 11
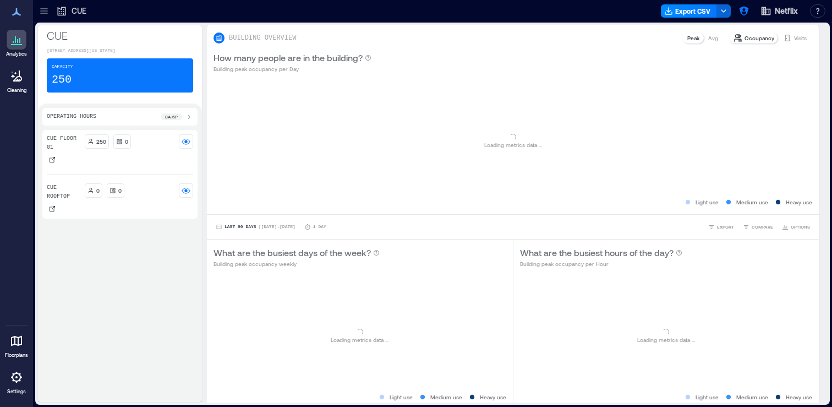
click at [50, 10] on div at bounding box center [44, 11] width 18 height 18
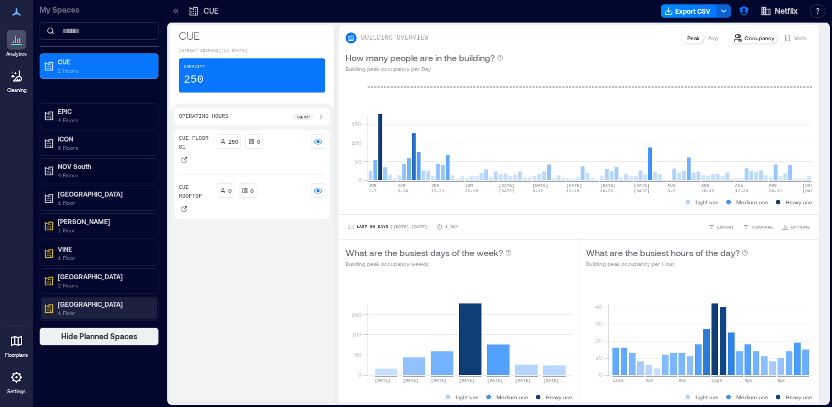
click at [86, 301] on p "[GEOGRAPHIC_DATA]" at bounding box center [104, 303] width 92 height 9
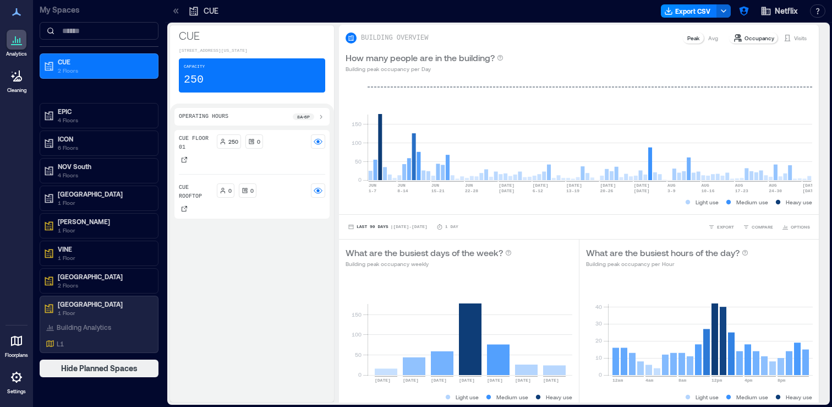
click at [20, 344] on icon at bounding box center [16, 341] width 11 height 10
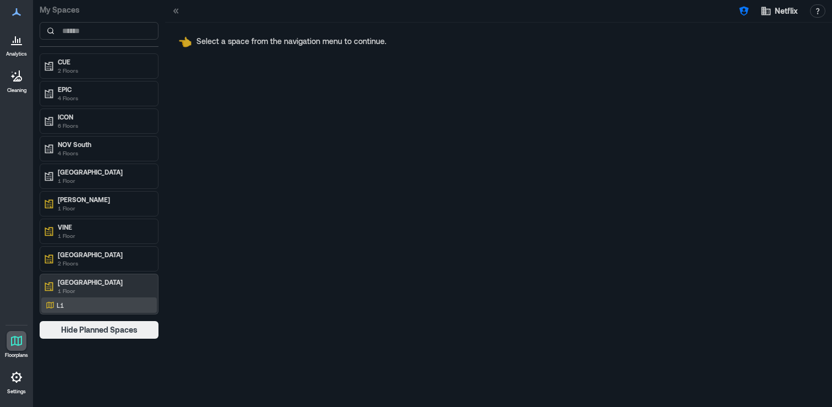
click at [80, 302] on div "L1" at bounding box center [96, 304] width 107 height 11
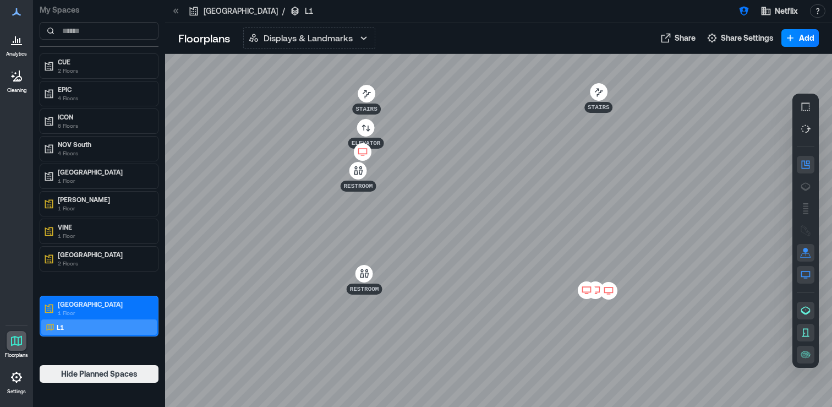
click at [613, 290] on icon at bounding box center [608, 290] width 9 height 6
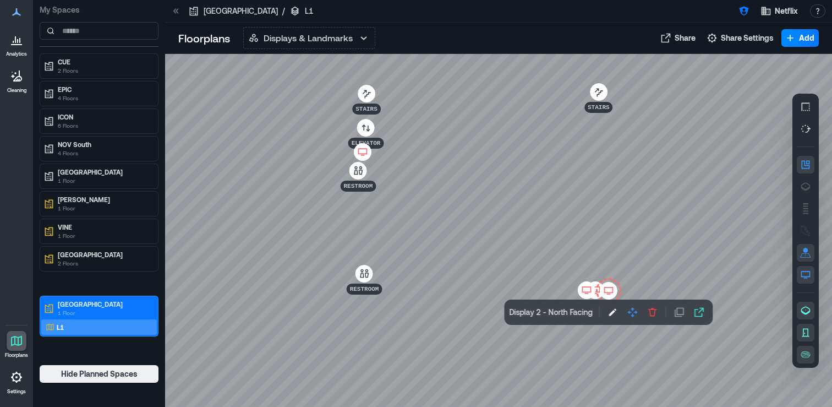
click at [596, 287] on icon at bounding box center [595, 290] width 13 height 11
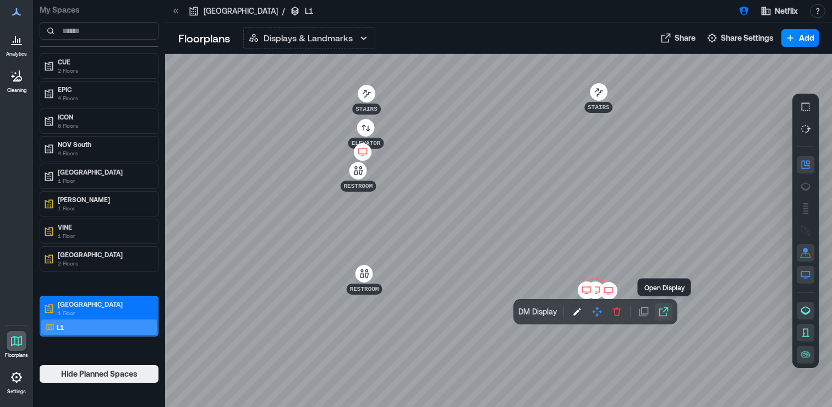
click at [665, 309] on icon "button" at bounding box center [663, 311] width 11 height 11
